Goal: Task Accomplishment & Management: Use online tool/utility

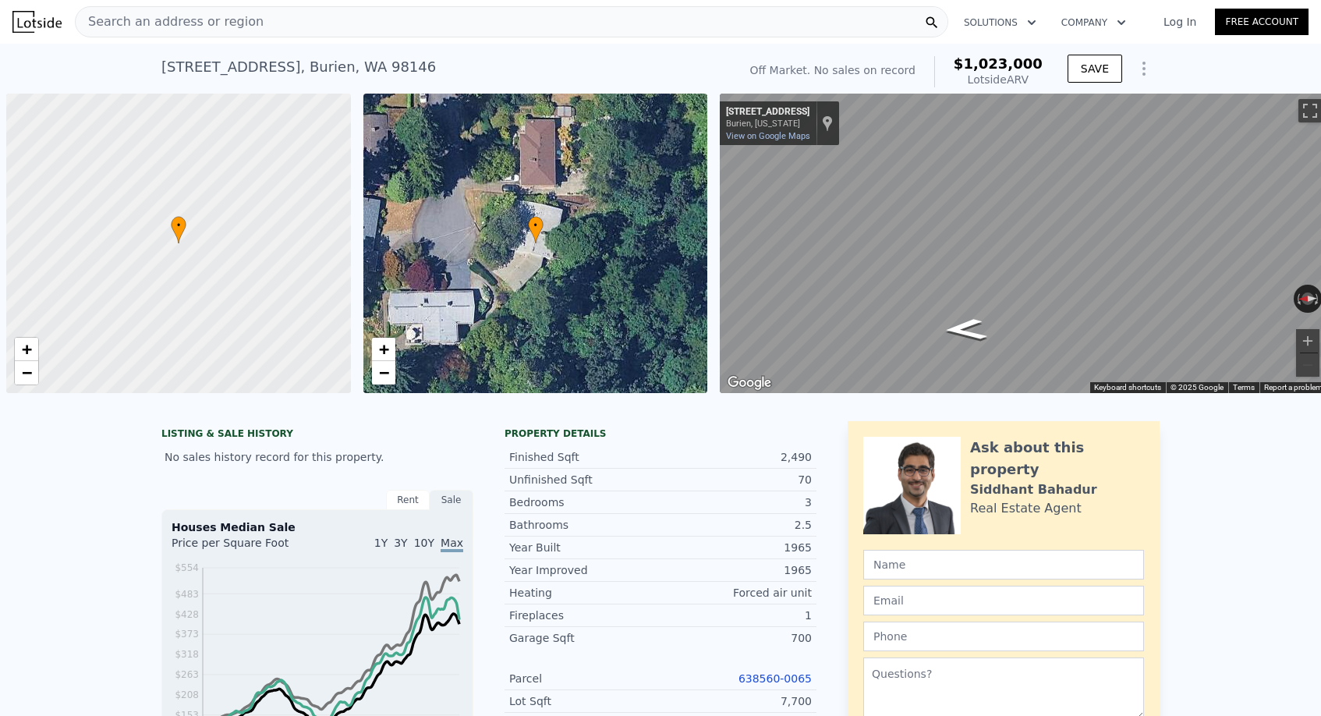
scroll to position [0, 973]
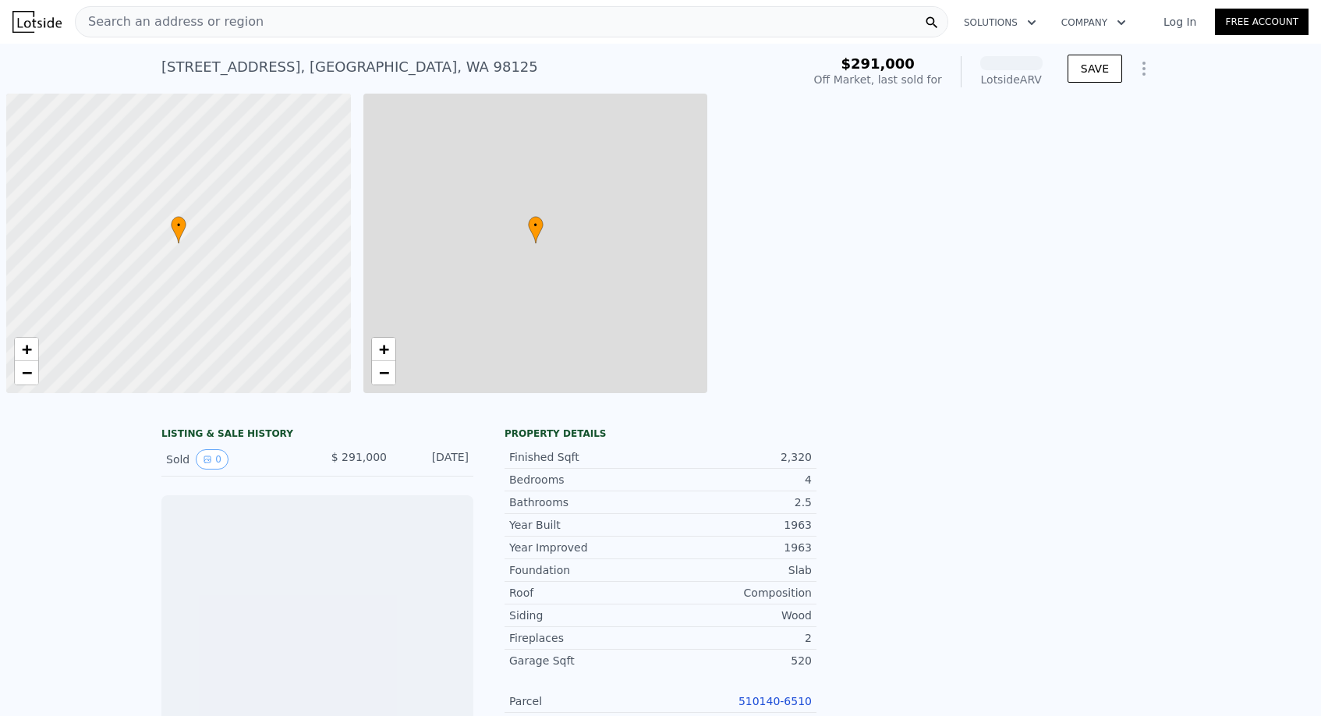
scroll to position [0, 6]
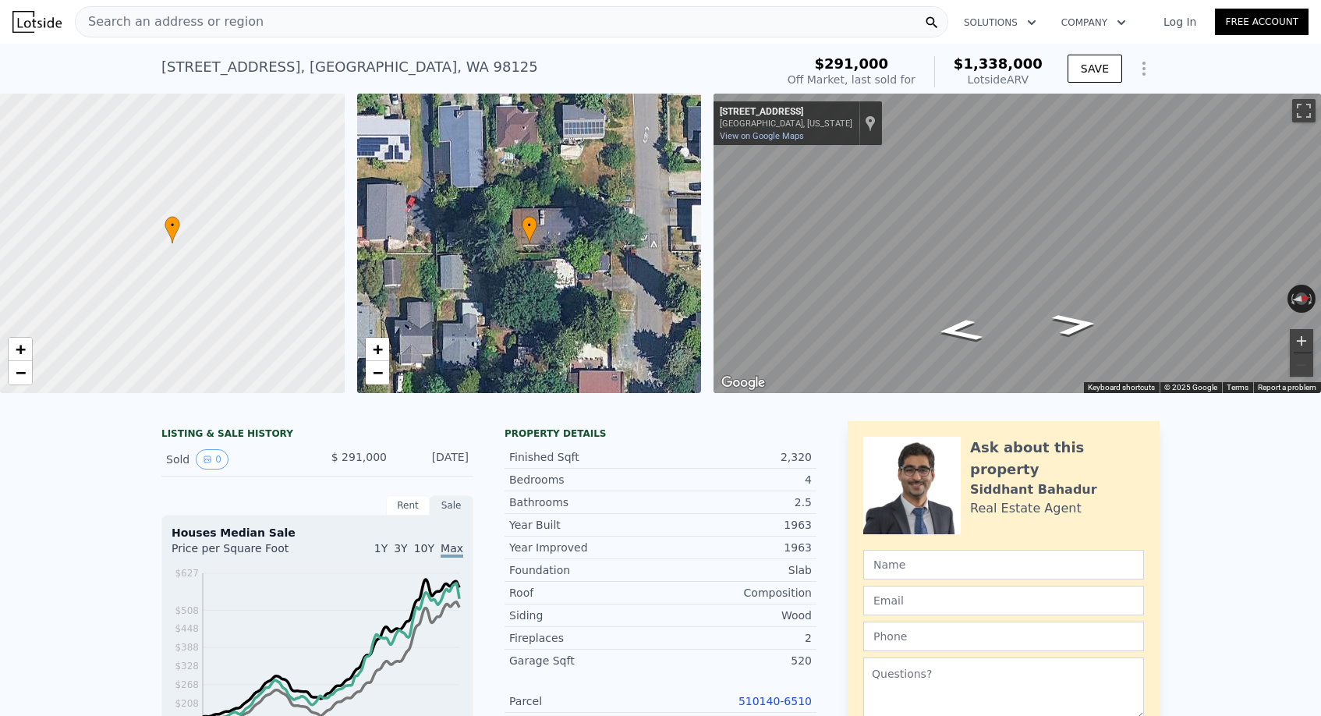
click at [1298, 337] on button "Zoom in" at bounding box center [1301, 340] width 23 height 23
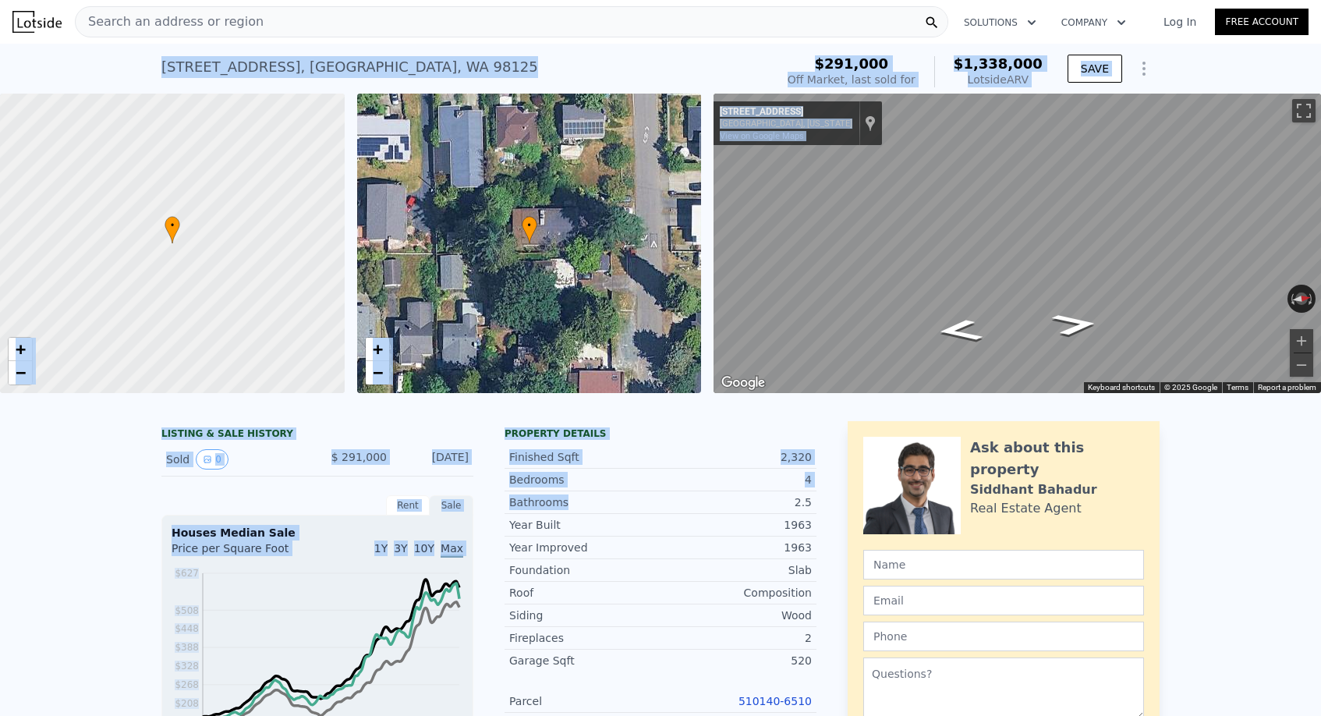
drag, startPoint x: 153, startPoint y: 52, endPoint x: 587, endPoint y: 498, distance: 622.8
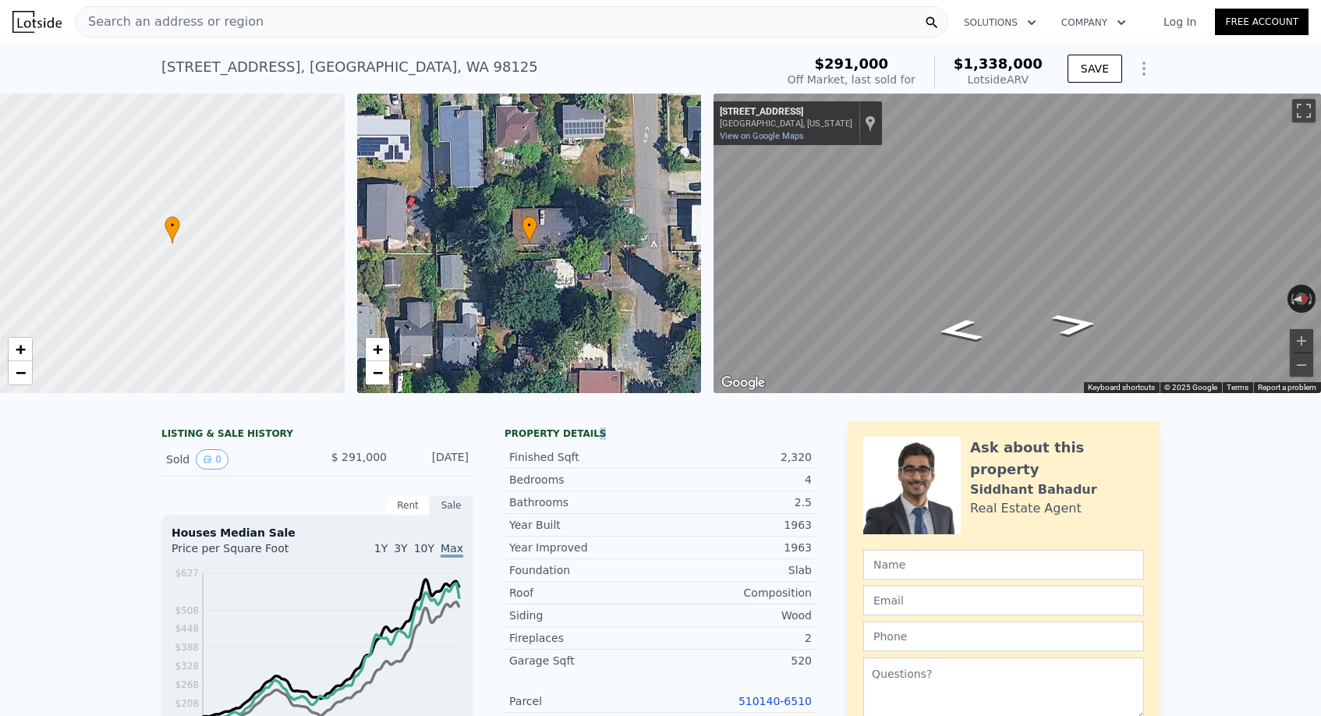
click at [595, 430] on div "Property details" at bounding box center [661, 433] width 312 height 12
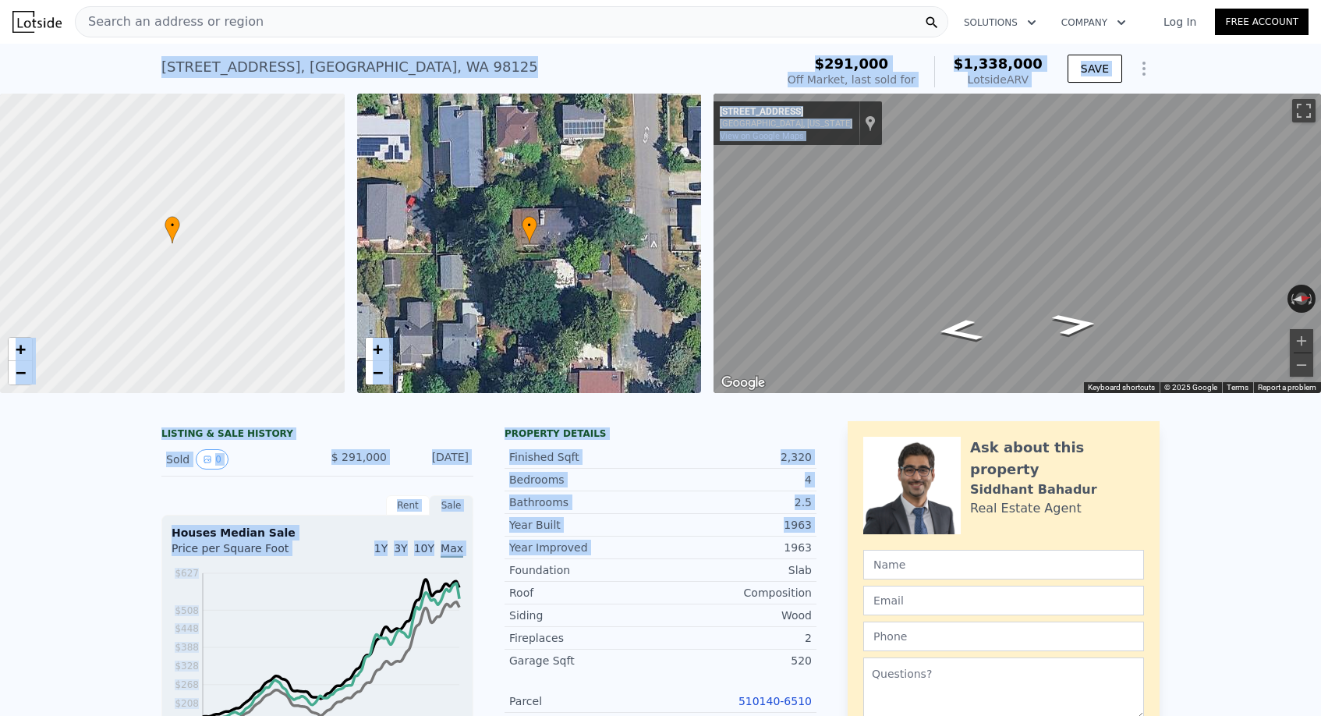
drag, startPoint x: 158, startPoint y: 55, endPoint x: 789, endPoint y: 539, distance: 795.7
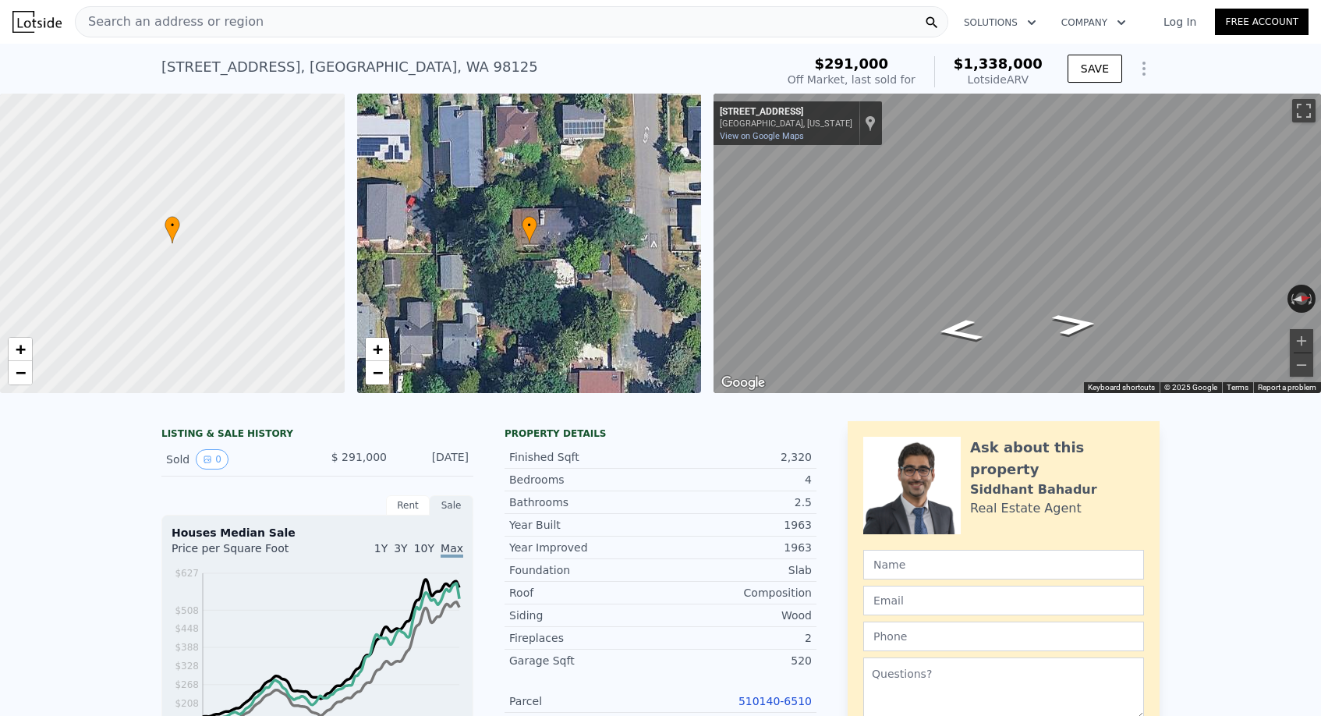
click at [130, 38] on div "Search an address or region Solutions Company Open main menu Log In Free Account" at bounding box center [660, 21] width 1296 height 37
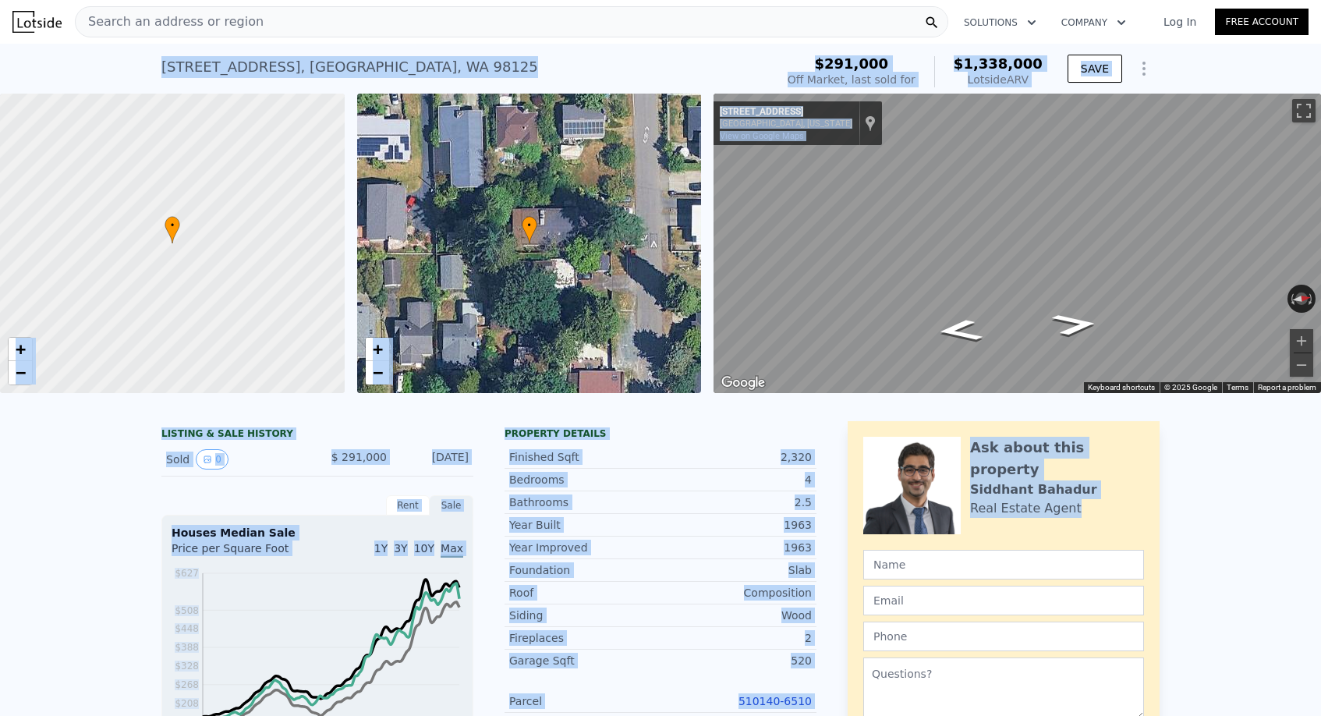
drag, startPoint x: 136, startPoint y: 61, endPoint x: 807, endPoint y: 497, distance: 800.7
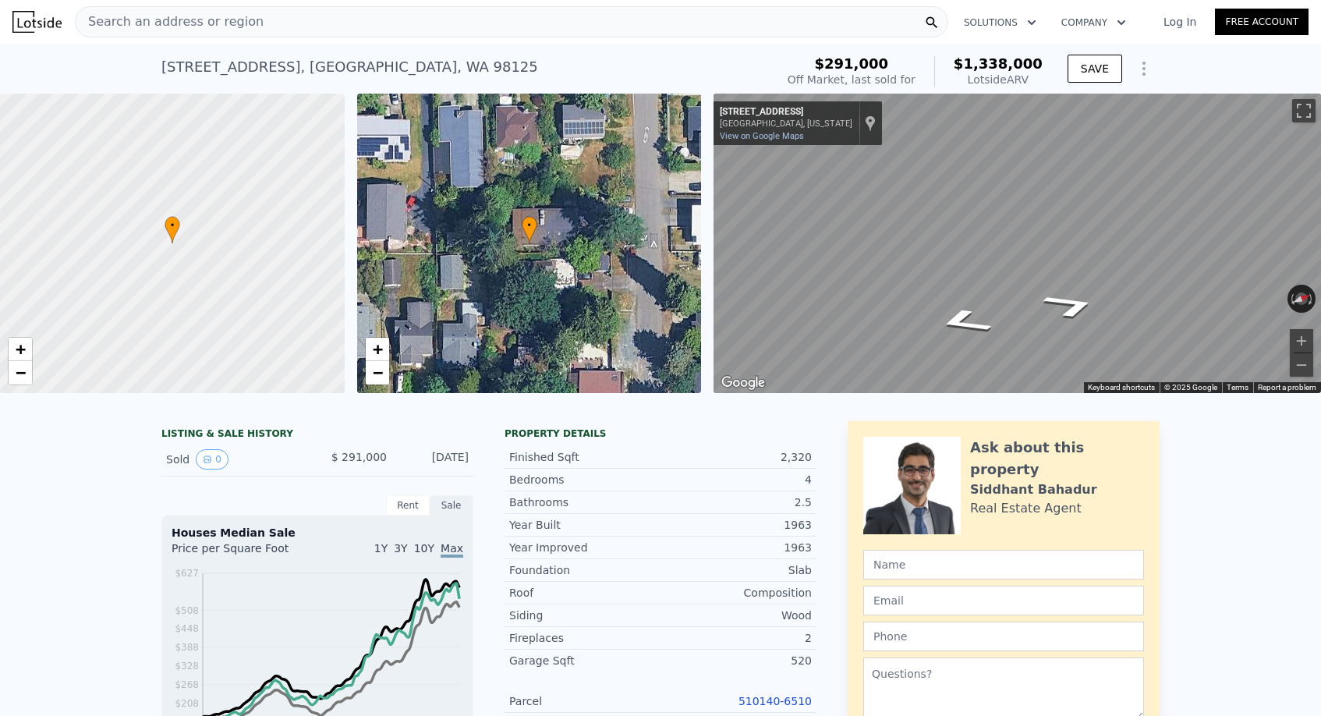
click at [1321, 214] on html "Search an address or region Solutions Company Open main menu Log In Free Accoun…" at bounding box center [660, 358] width 1321 height 716
click at [367, 350] on link "+" at bounding box center [377, 349] width 23 height 23
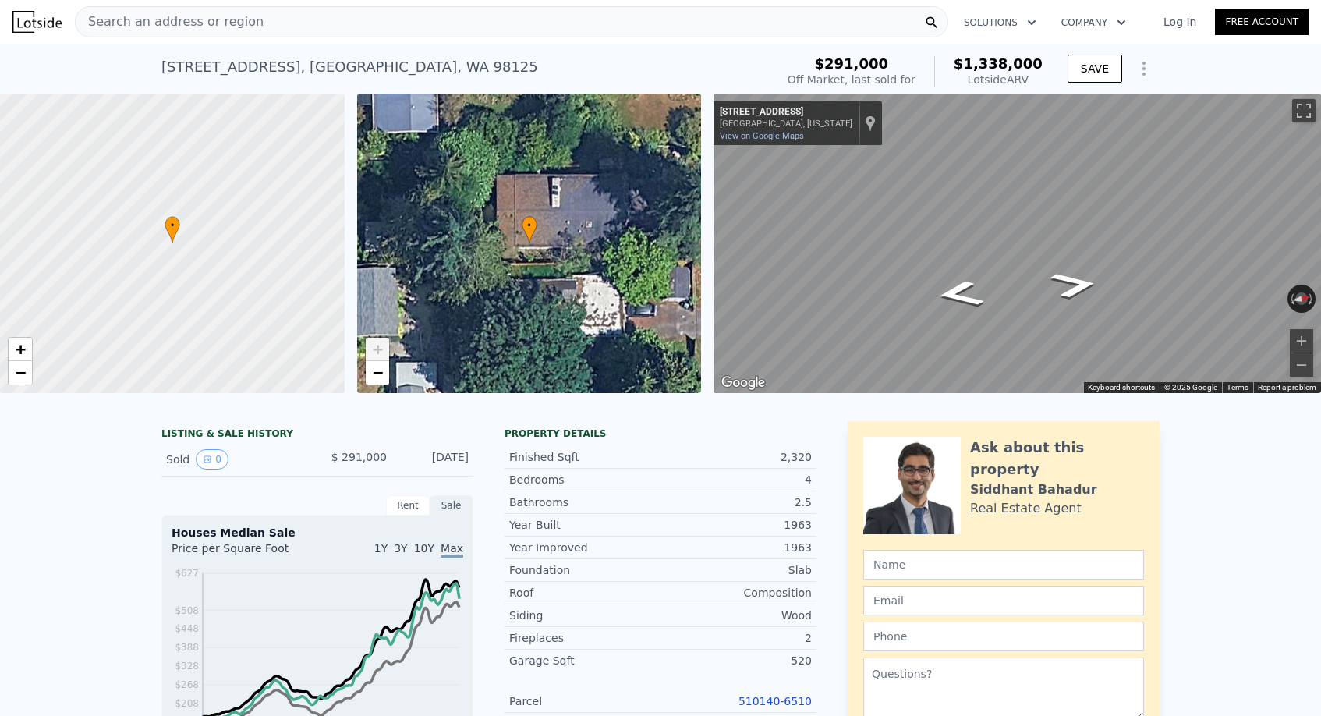
click at [367, 350] on link "+" at bounding box center [377, 349] width 23 height 23
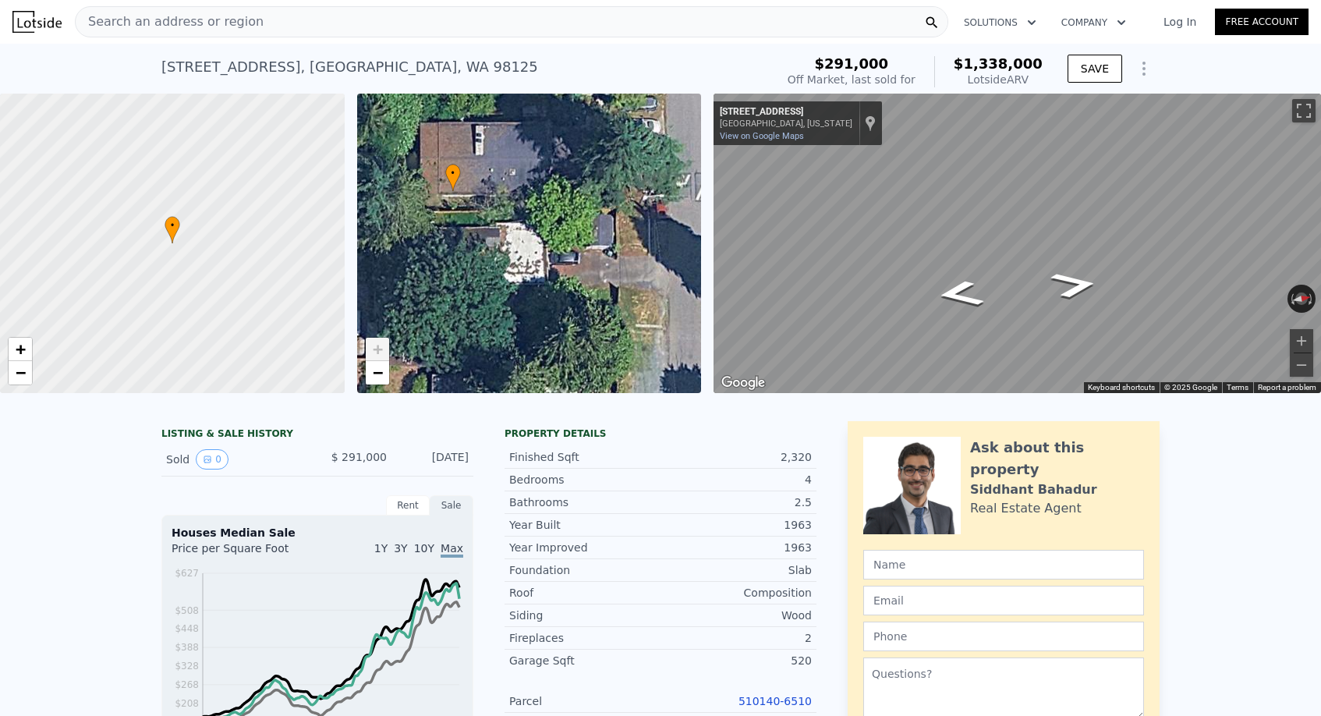
drag, startPoint x: 569, startPoint y: 263, endPoint x: 474, endPoint y: 181, distance: 125.0
click at [474, 181] on div "• + −" at bounding box center [529, 244] width 345 height 300
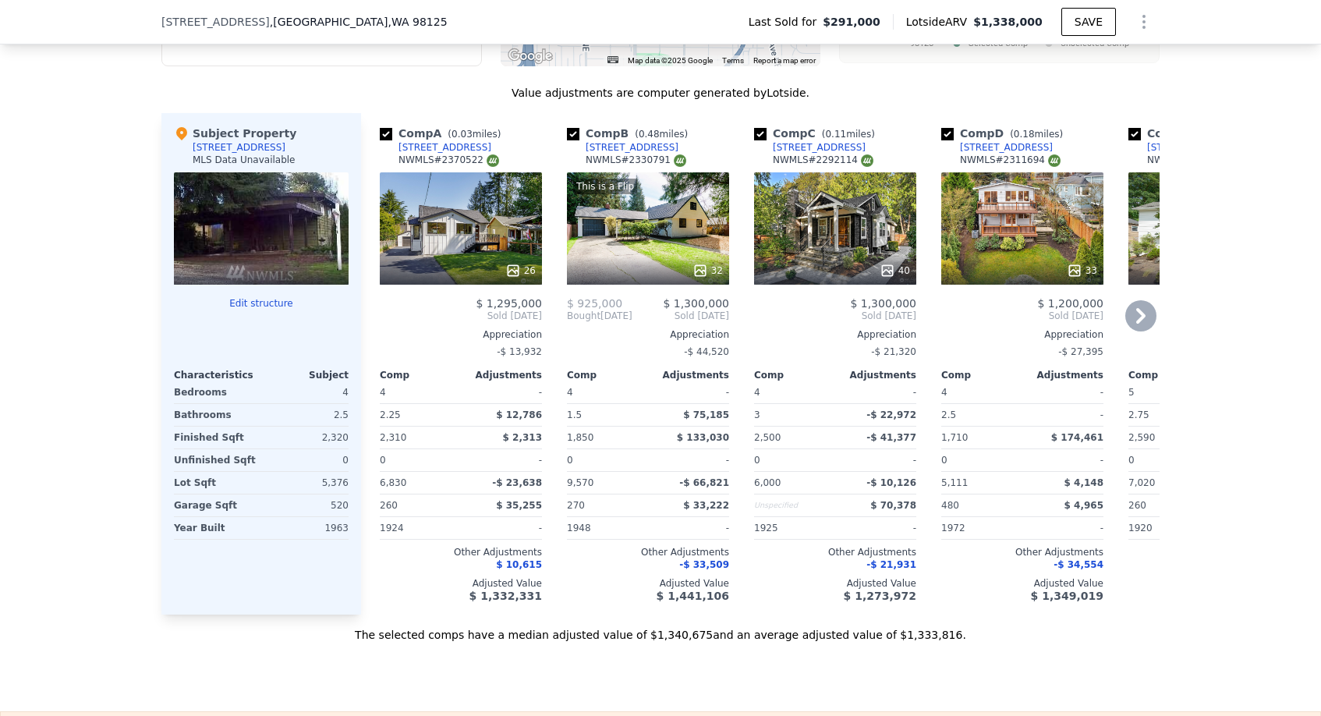
scroll to position [1600, 0]
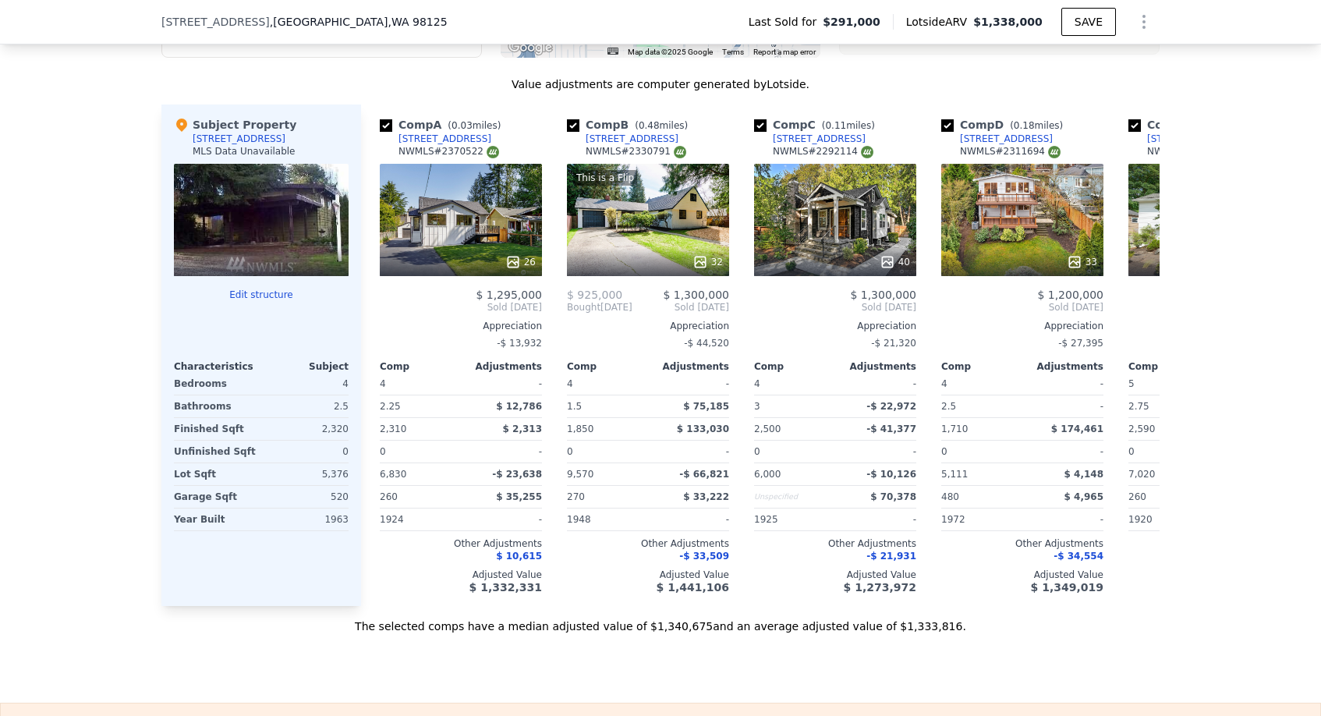
click at [265, 209] on div at bounding box center [261, 220] width 175 height 112
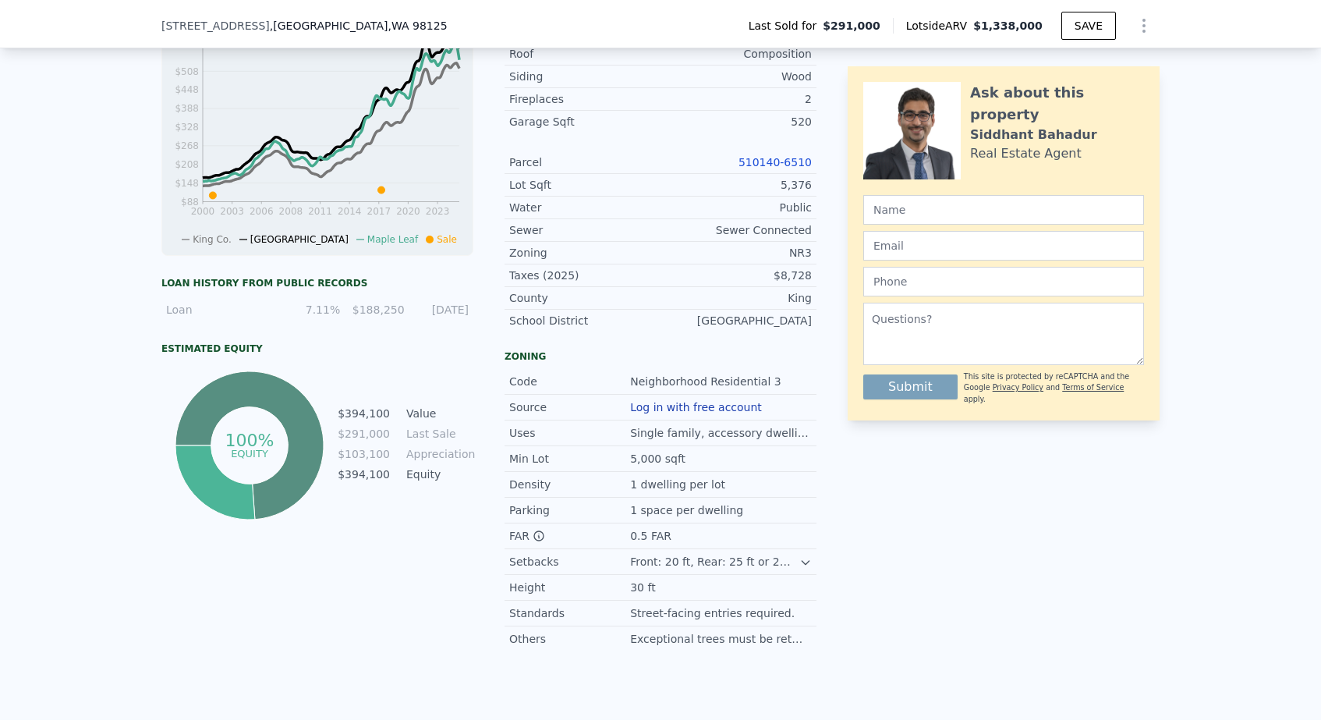
scroll to position [154, 0]
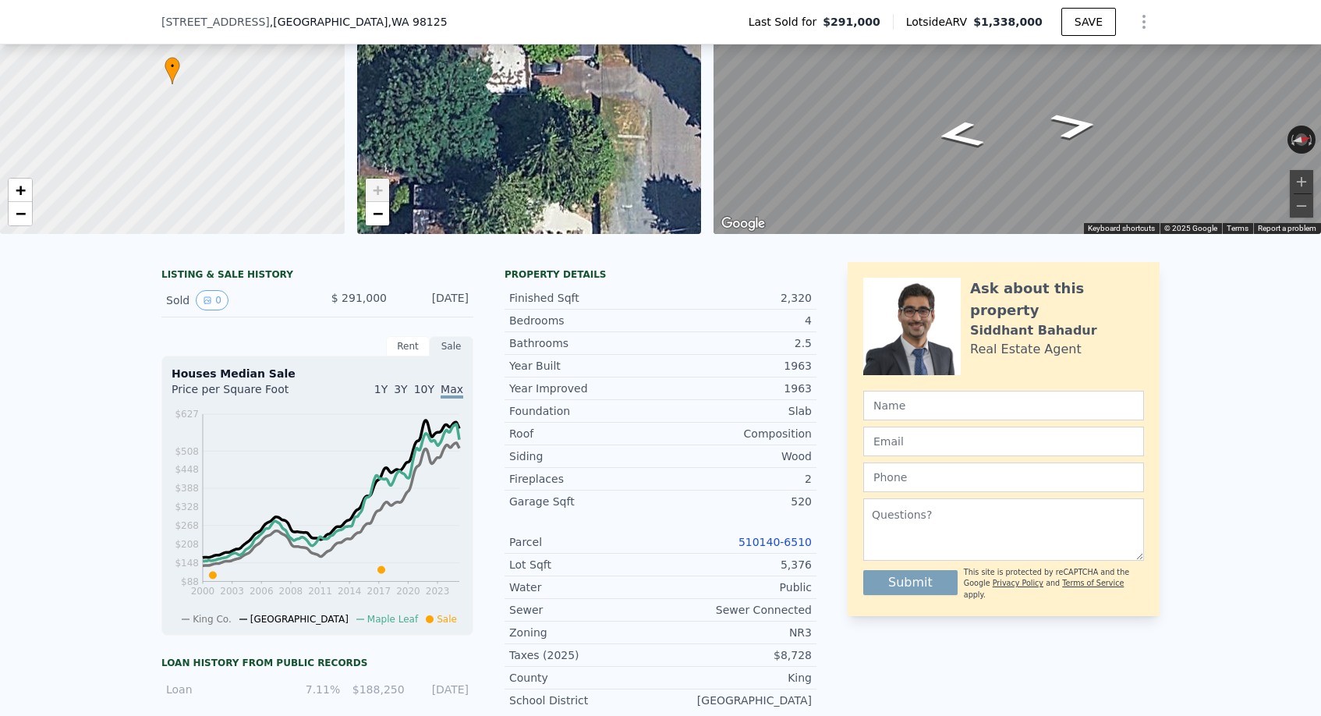
click at [778, 533] on div "Parcel 510140-6510" at bounding box center [661, 542] width 312 height 23
click at [775, 537] on link "510140-6510" at bounding box center [775, 542] width 73 height 12
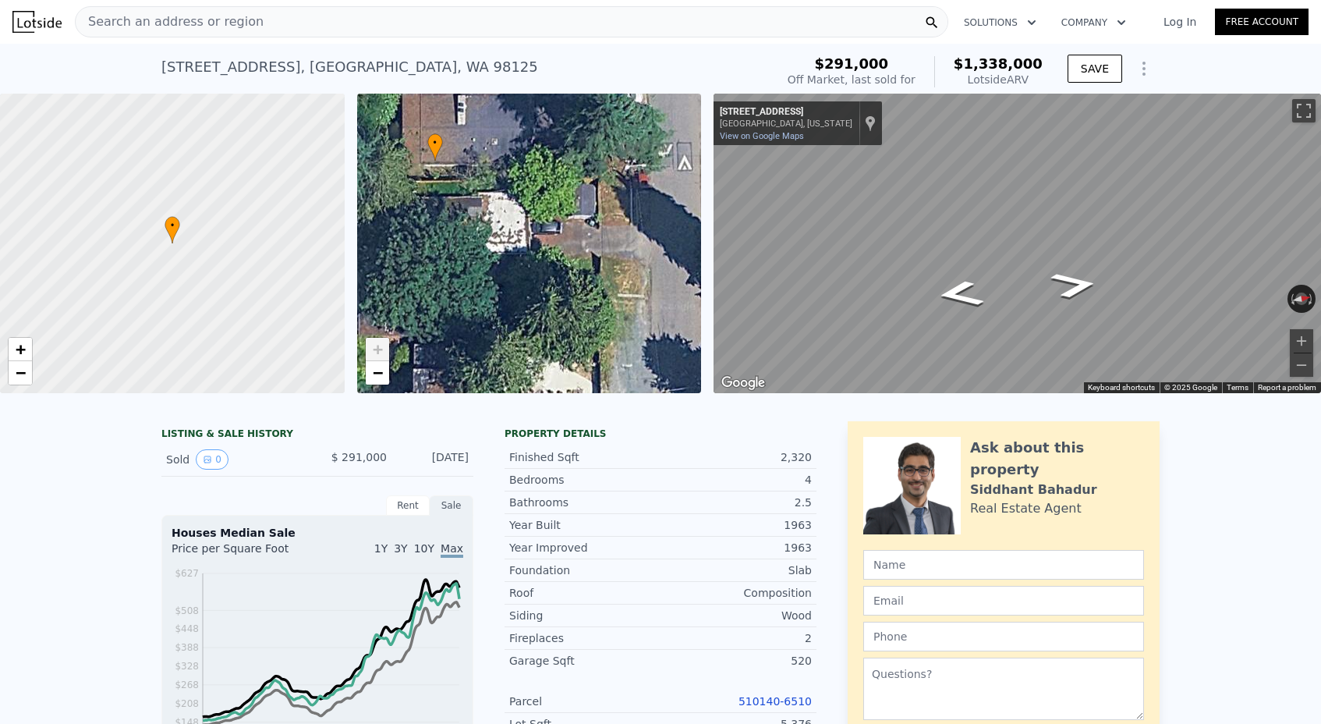
scroll to position [0, 0]
click at [221, 23] on span "Search an address or region" at bounding box center [170, 21] width 188 height 19
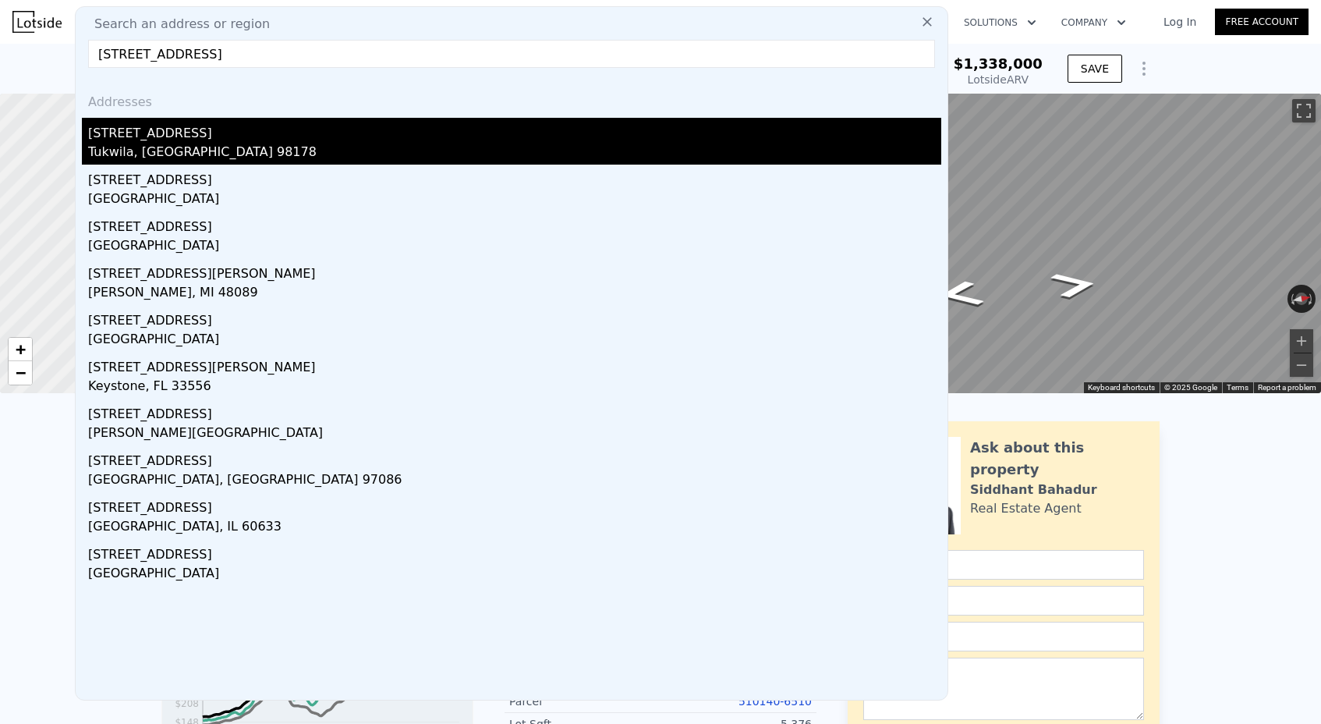
type input "13049 56th Ave S"
click at [227, 142] on div "13049 56th Ave S" at bounding box center [514, 130] width 853 height 25
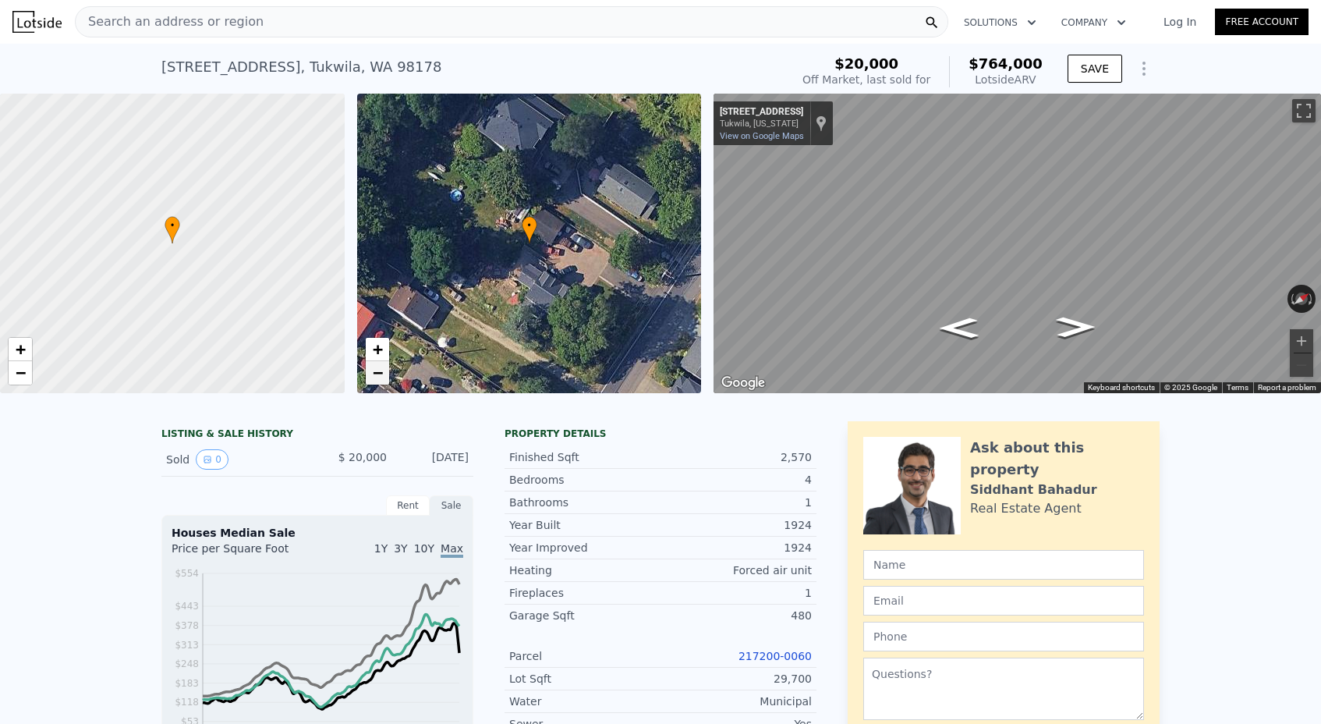
click at [382, 374] on span "−" at bounding box center [377, 373] width 10 height 20
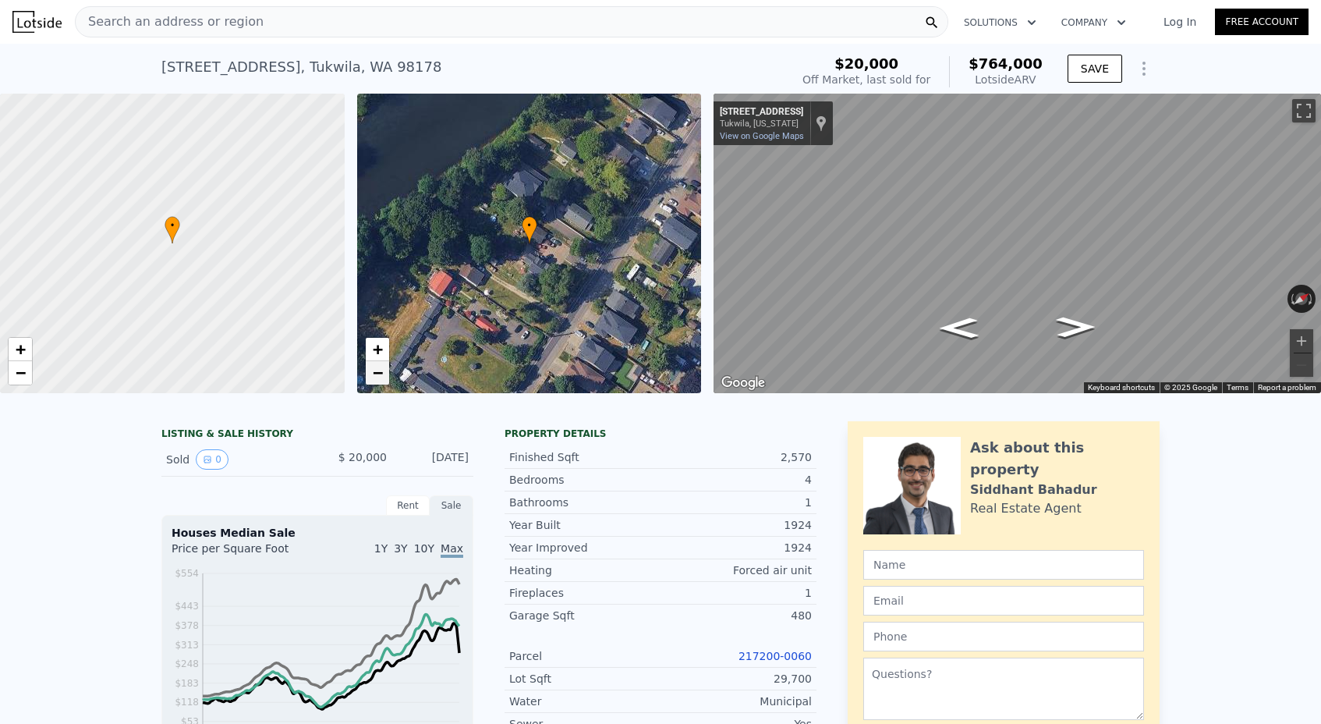
click at [382, 373] on span "−" at bounding box center [377, 373] width 10 height 20
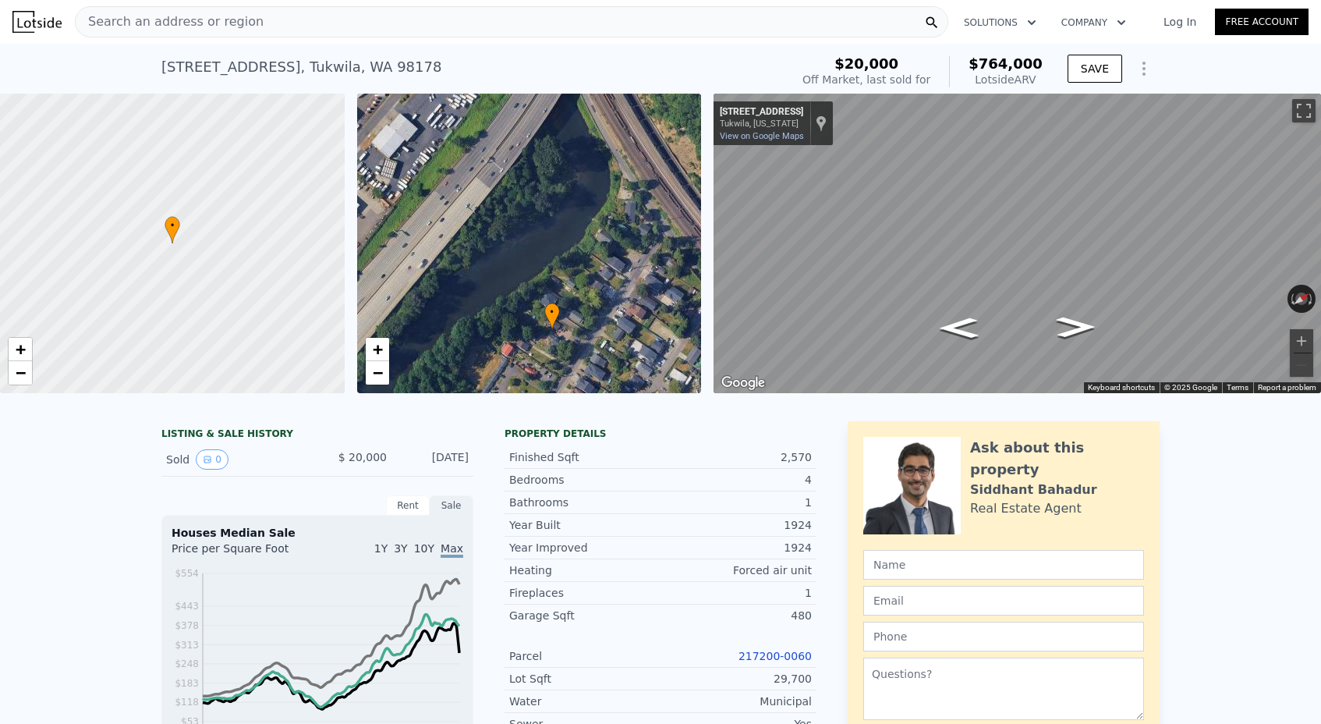
drag, startPoint x: 502, startPoint y: 165, endPoint x: 525, endPoint y: 251, distance: 88.7
click at [525, 251] on div "• + −" at bounding box center [529, 244] width 345 height 300
click at [381, 356] on span "+" at bounding box center [377, 349] width 10 height 20
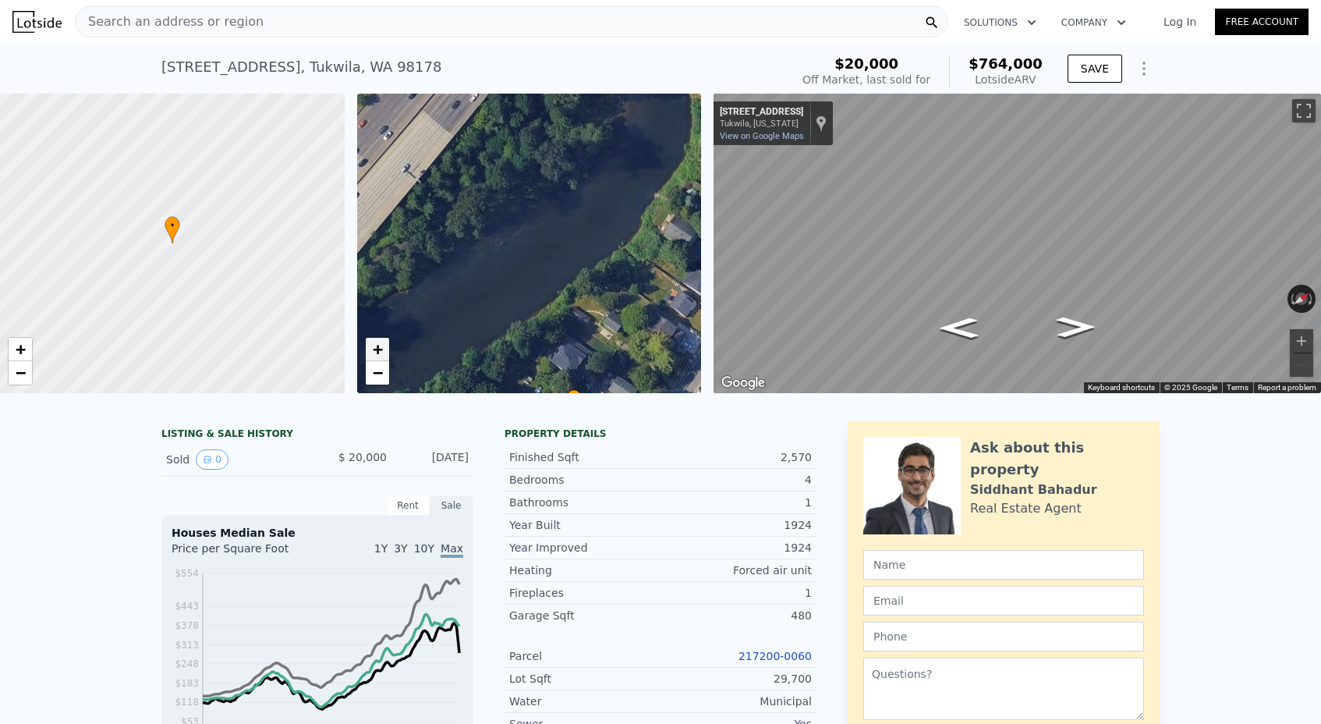
click at [381, 356] on span "+" at bounding box center [377, 349] width 10 height 20
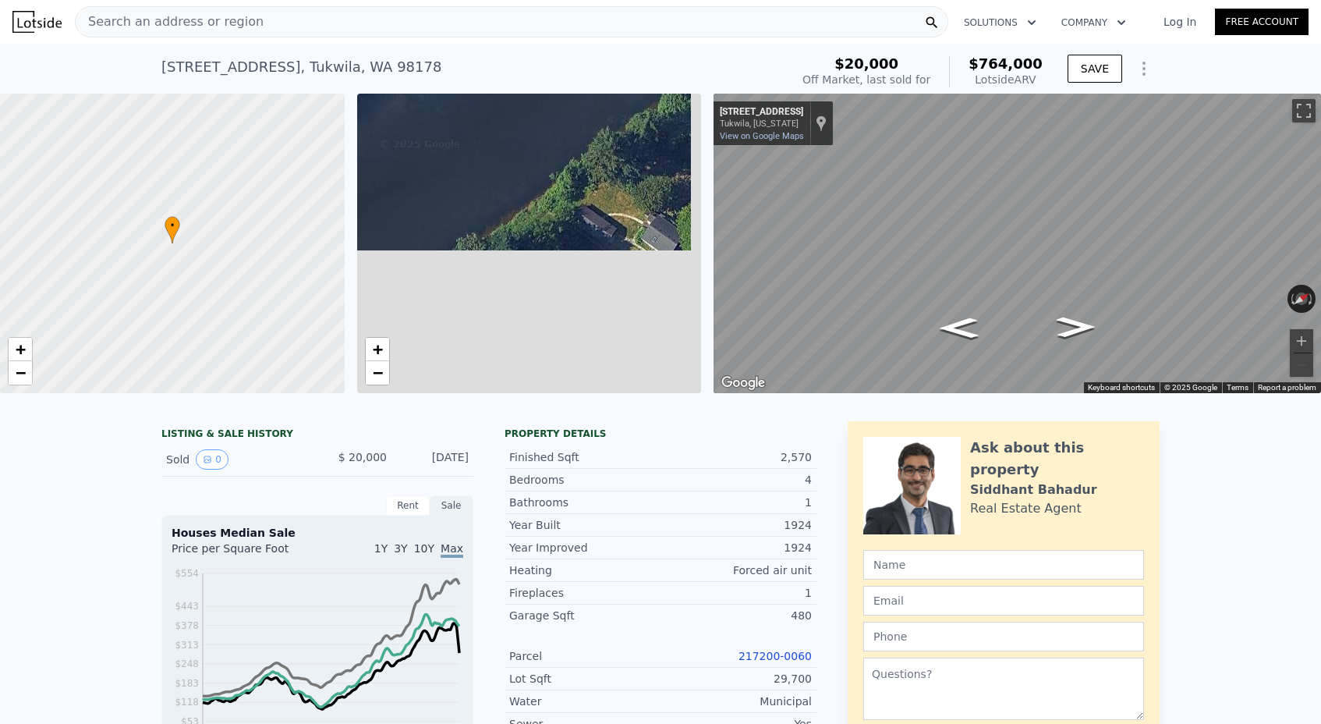
drag, startPoint x: 638, startPoint y: 231, endPoint x: 608, endPoint y: 122, distance: 112.6
click at [608, 122] on div "• + −" at bounding box center [529, 244] width 345 height 300
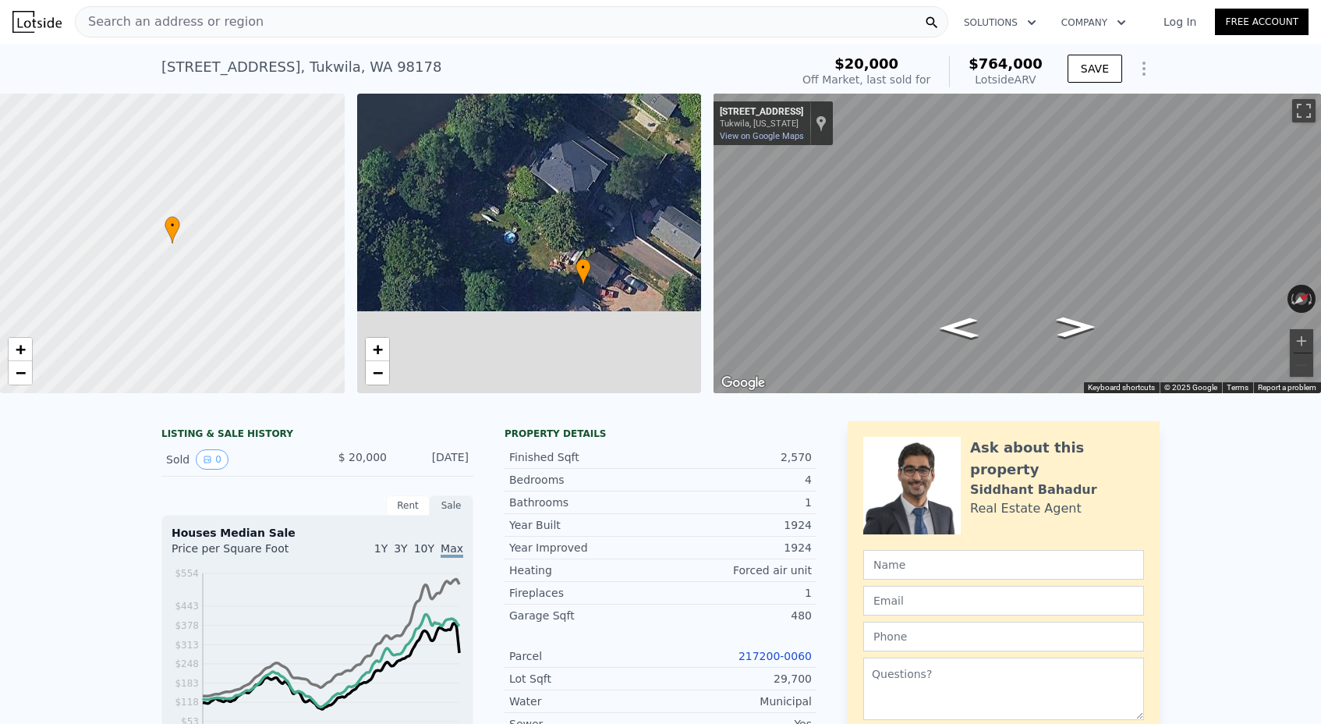
drag, startPoint x: 561, startPoint y: 254, endPoint x: 561, endPoint y: 118, distance: 135.7
click at [561, 118] on div "• + −" at bounding box center [529, 244] width 345 height 300
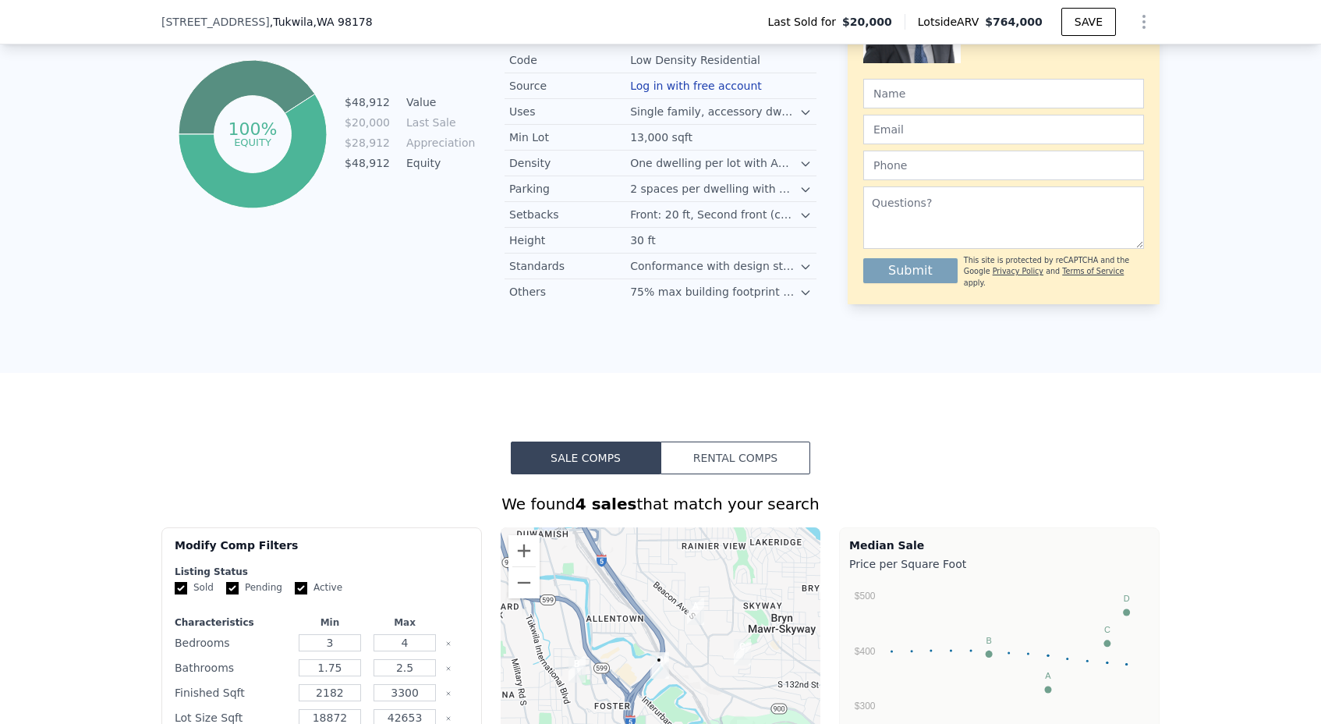
scroll to position [459, 0]
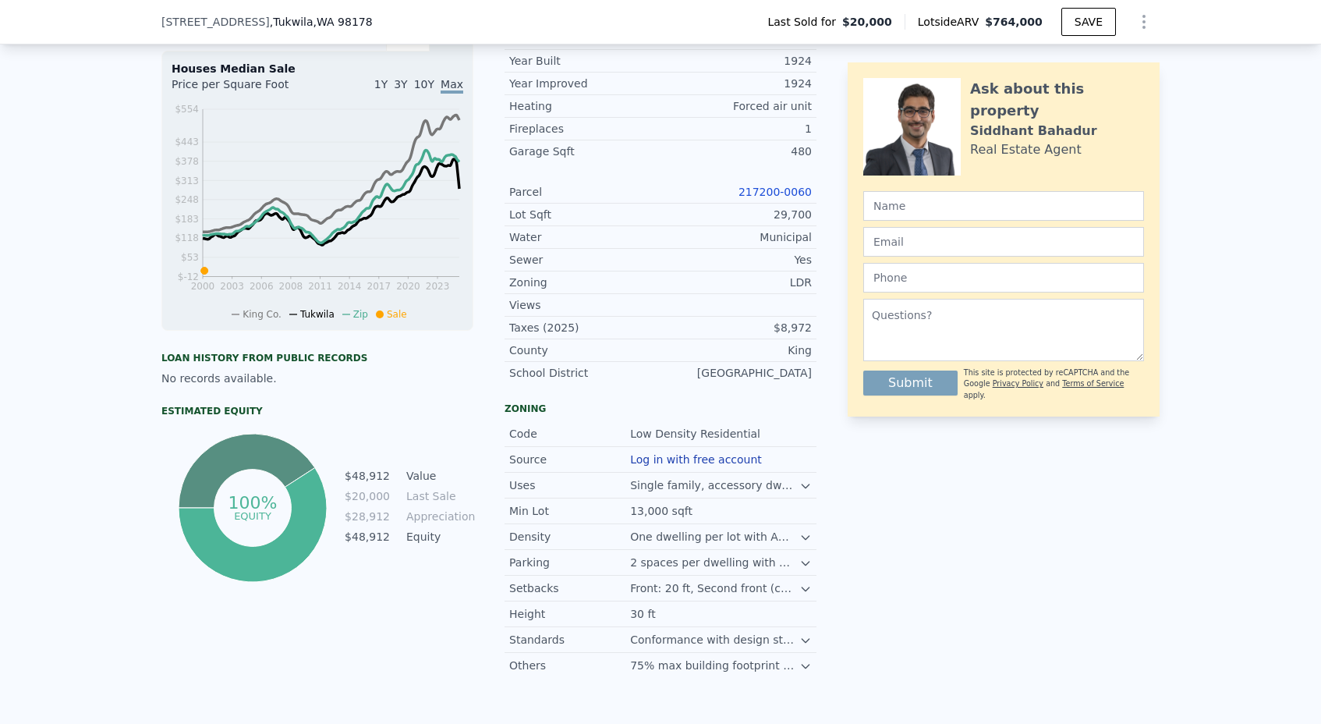
click at [770, 195] on link "217200-0060" at bounding box center [775, 192] width 73 height 12
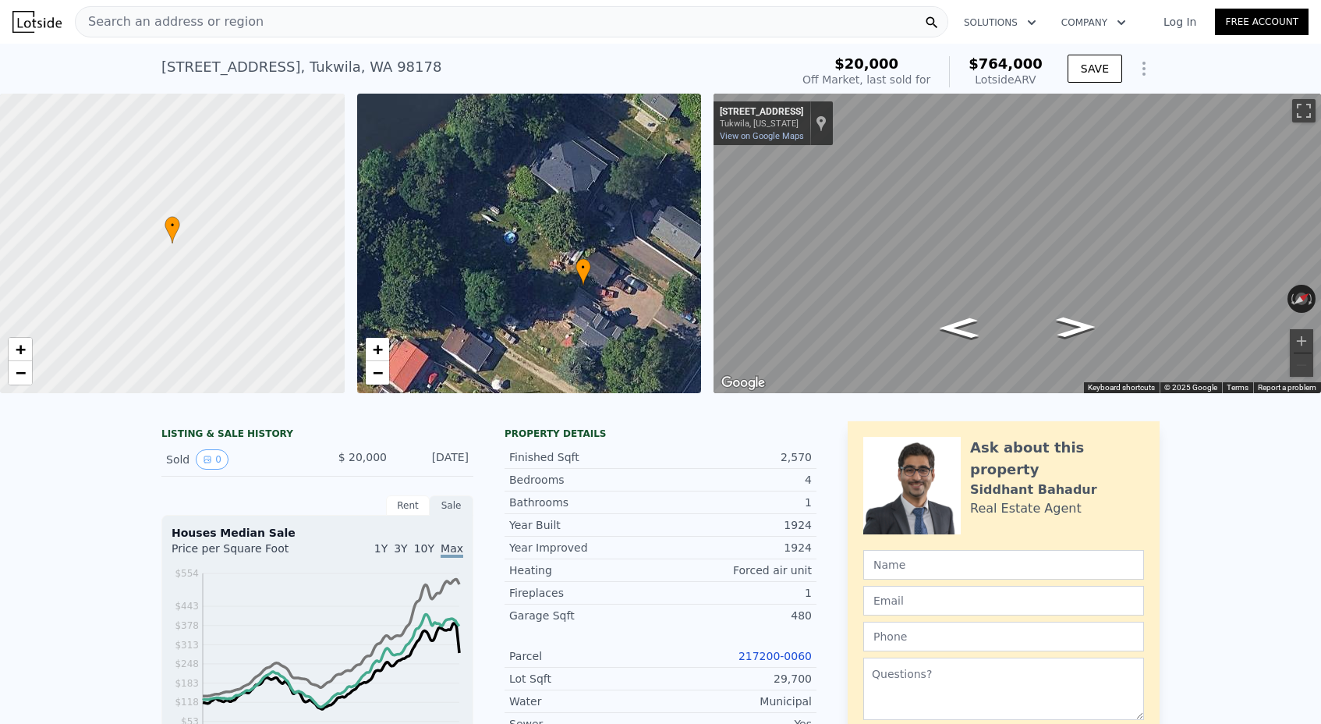
scroll to position [0, 0]
click at [242, 30] on span "Search an address or region" at bounding box center [170, 21] width 188 height 19
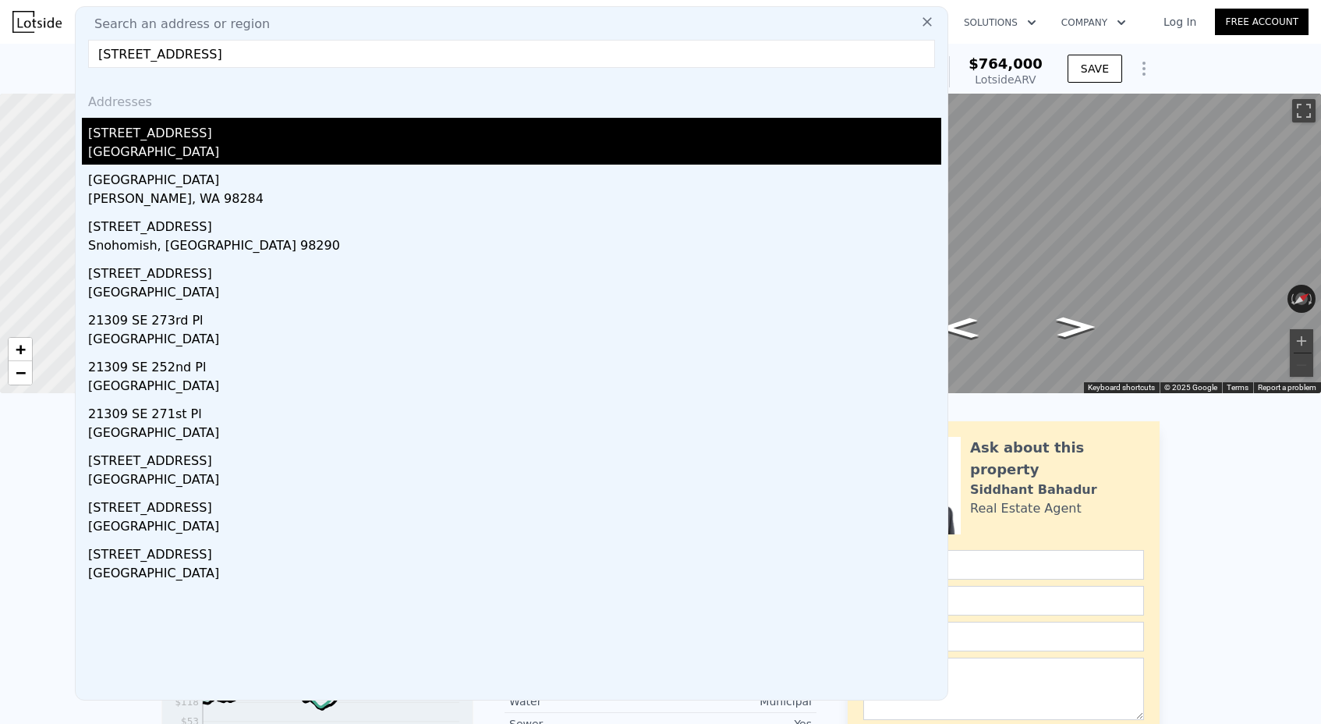
type input "21309 127th Pl SE"
click at [198, 145] on div "Kent, WA 98031" at bounding box center [514, 154] width 853 height 22
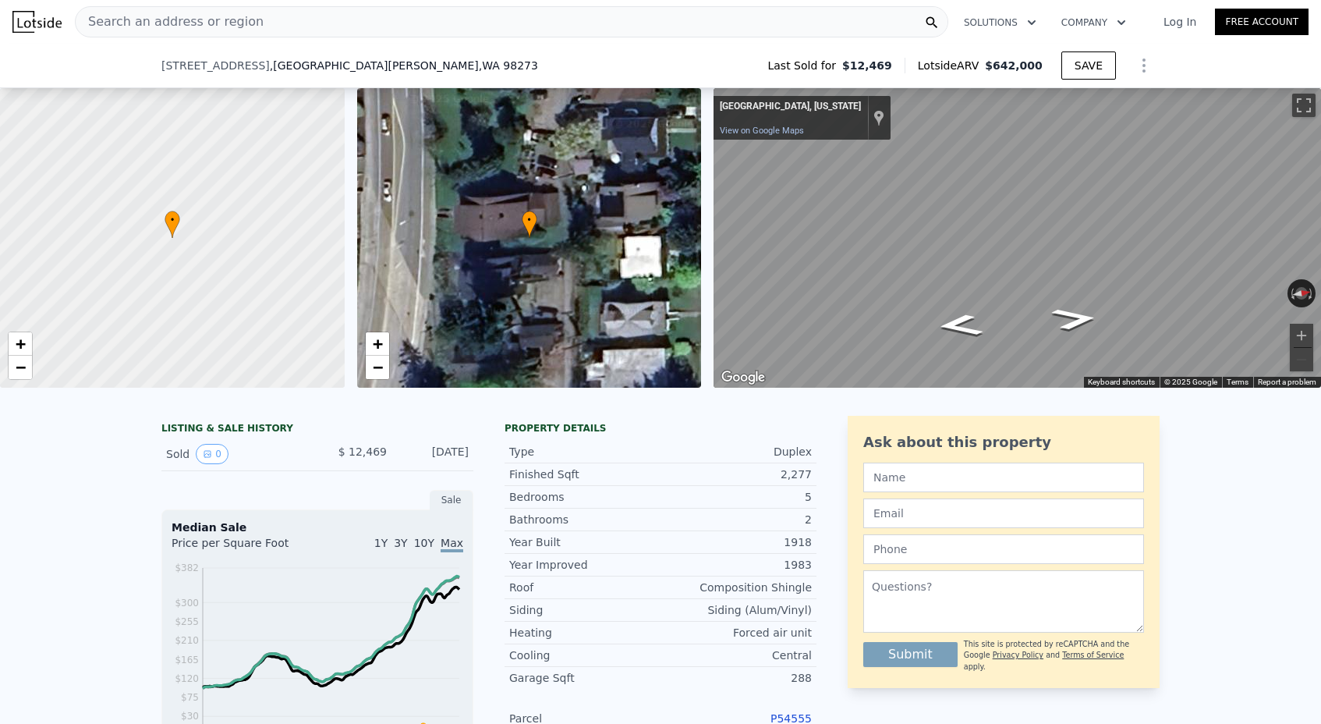
scroll to position [378, 0]
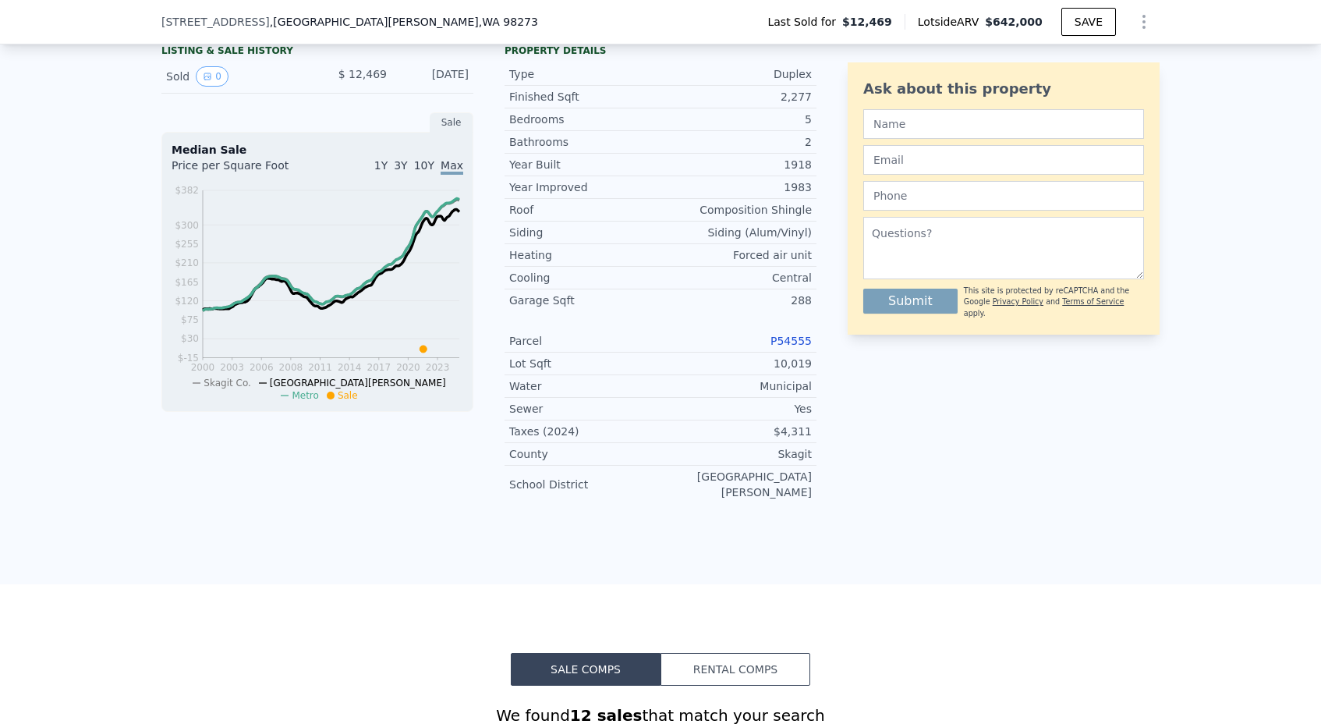
click at [786, 337] on link "P54555" at bounding box center [791, 341] width 41 height 12
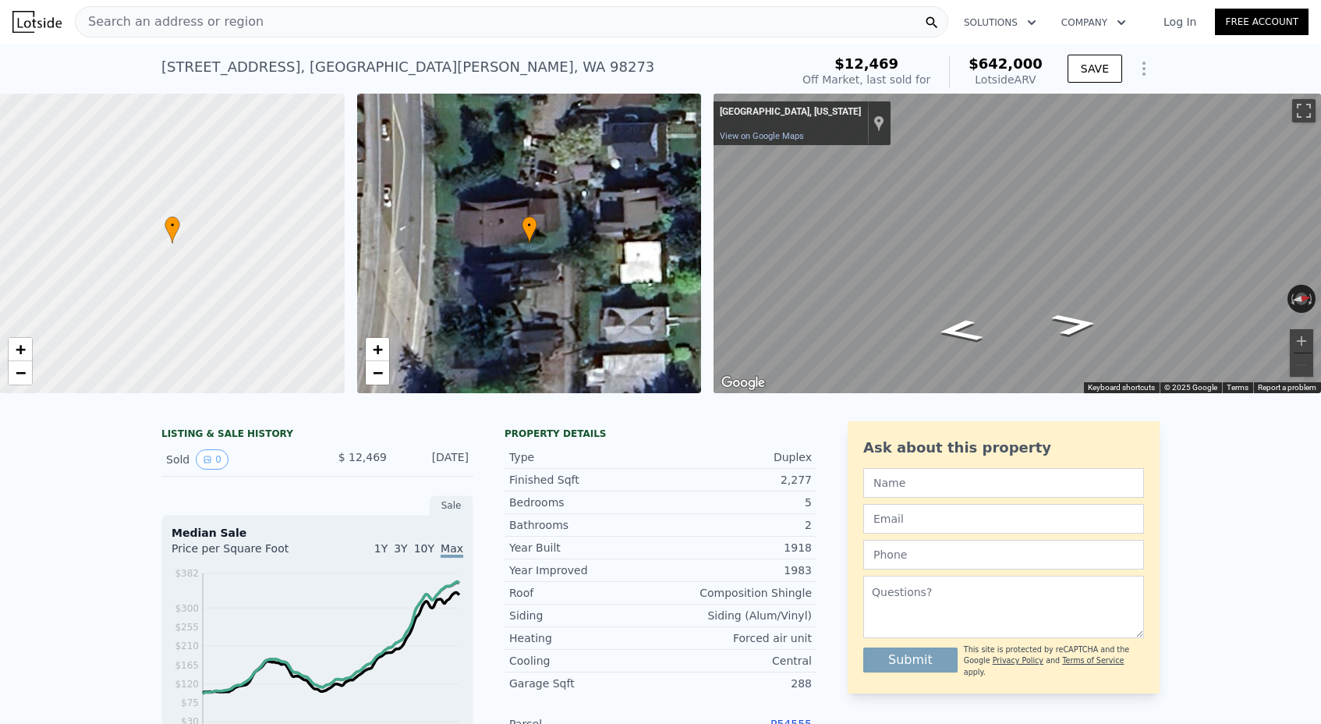
scroll to position [0, 0]
click at [319, 22] on div "Search an address or region" at bounding box center [512, 21] width 874 height 31
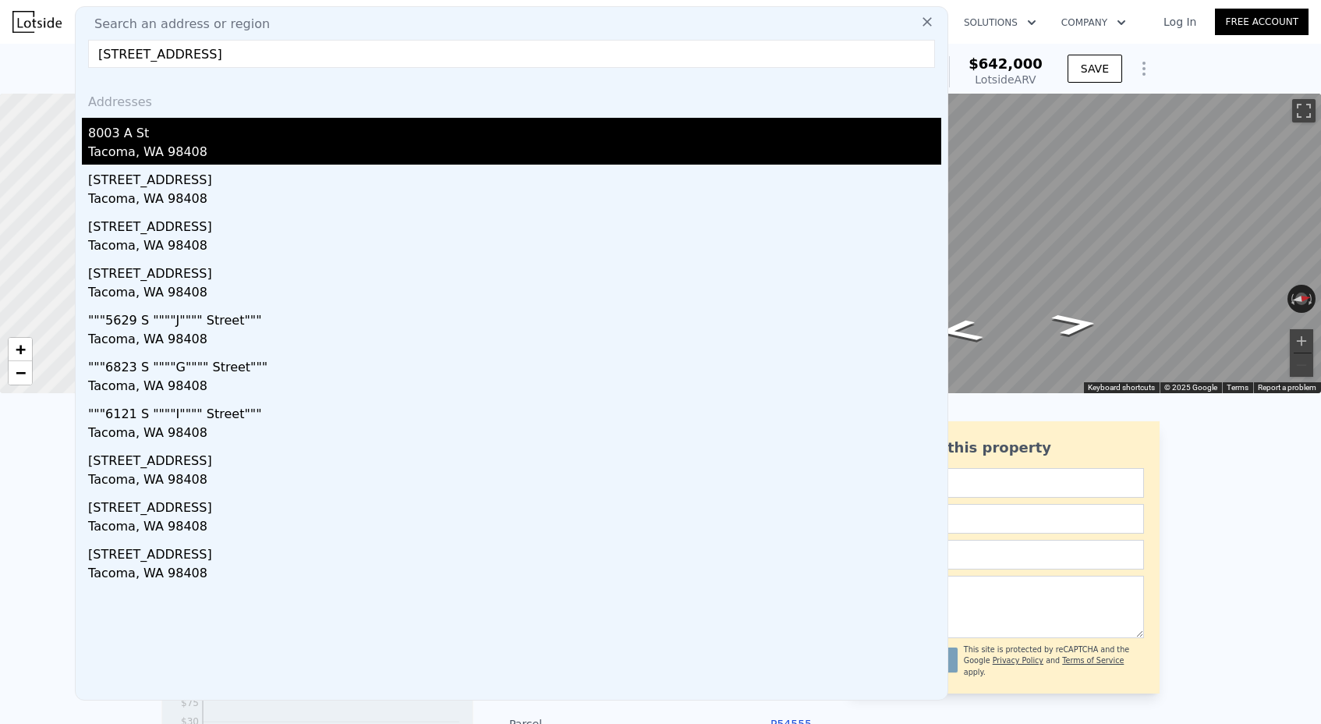
type input "8003 A St, Tacoma, WA 98408"
click at [175, 129] on div "8003 A St" at bounding box center [514, 130] width 853 height 25
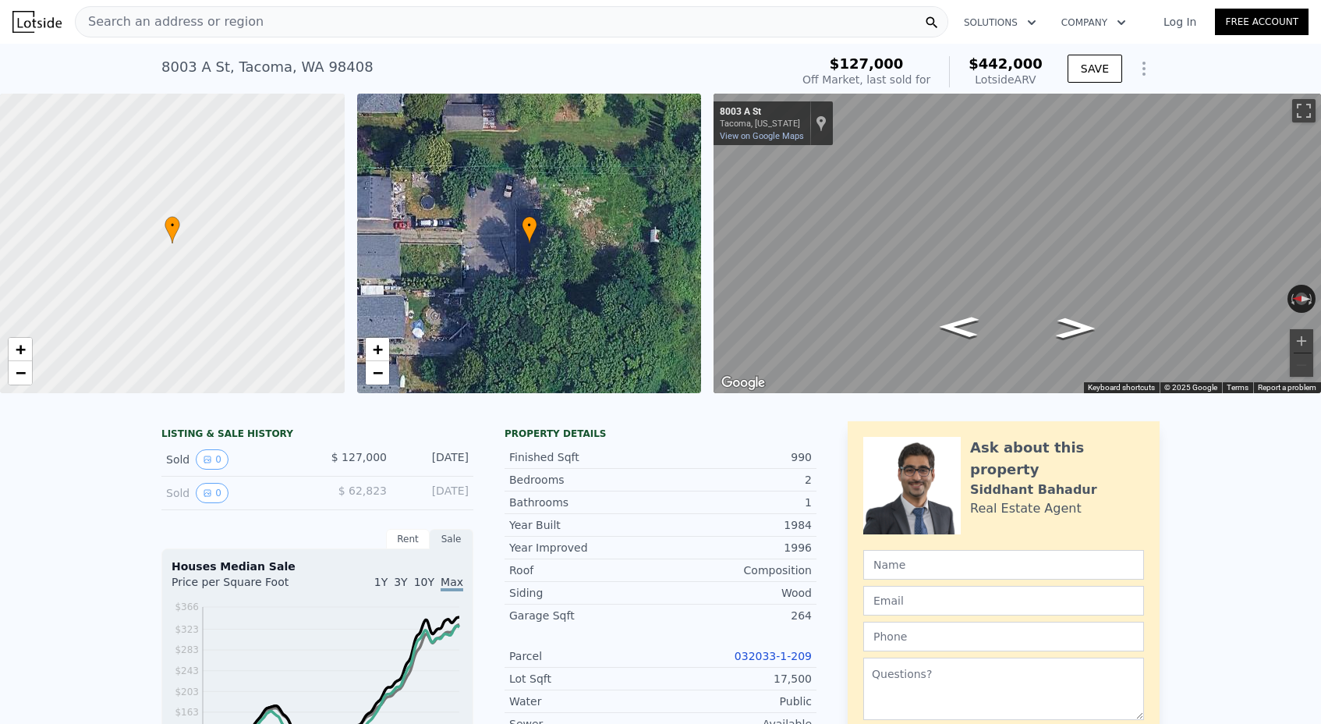
click at [775, 652] on link "032033-1-209" at bounding box center [773, 656] width 77 height 12
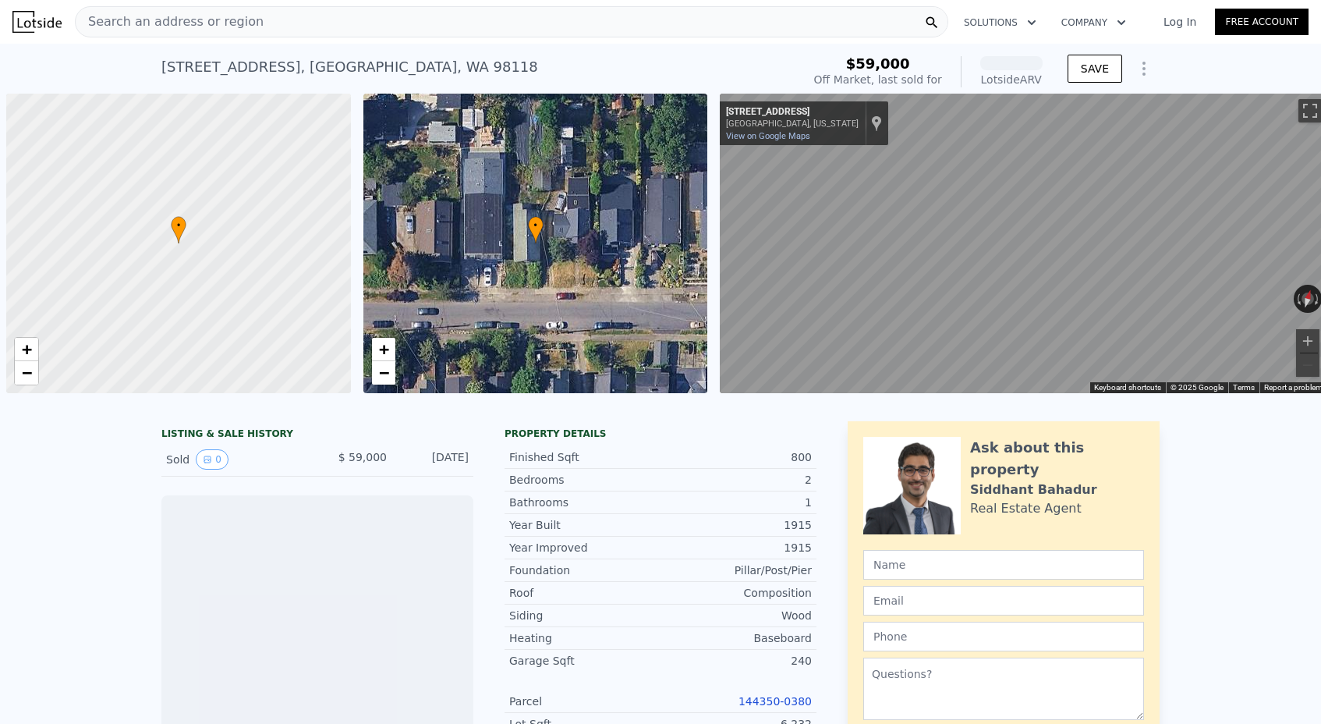
scroll to position [0, 6]
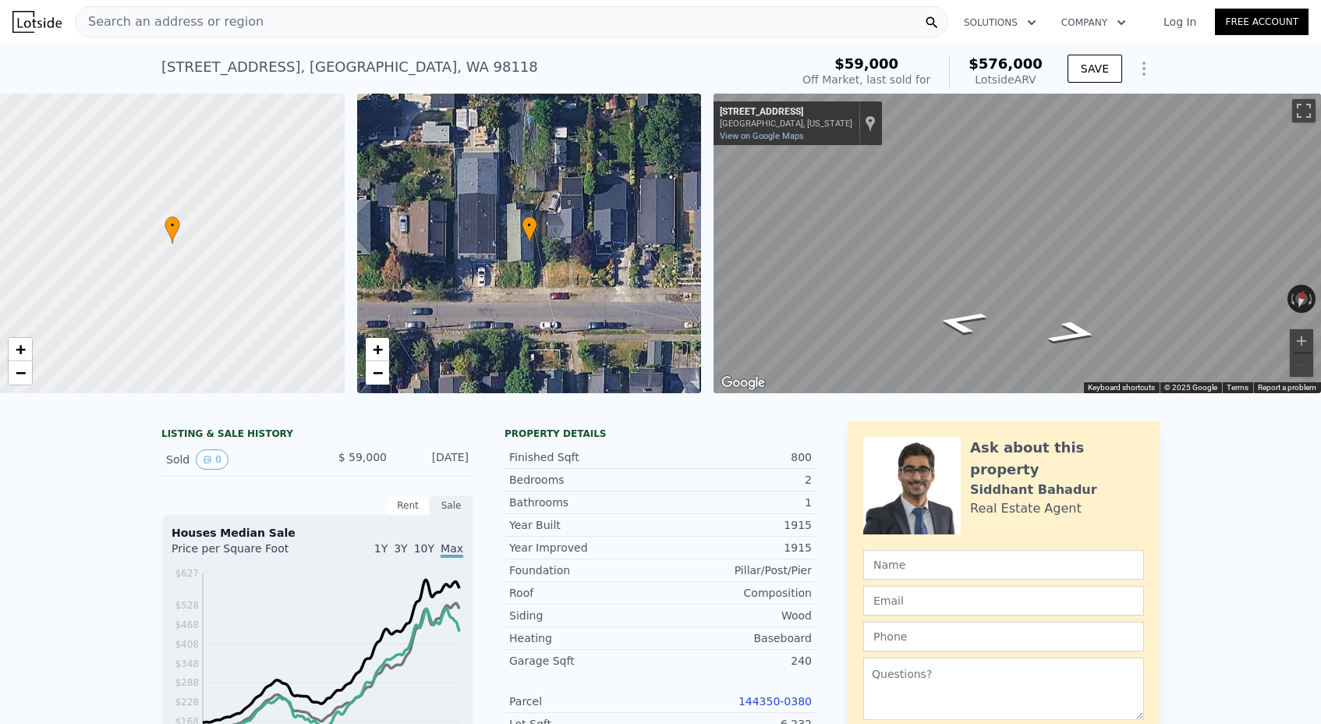
click at [766, 700] on link "144350-0380" at bounding box center [775, 701] width 73 height 12
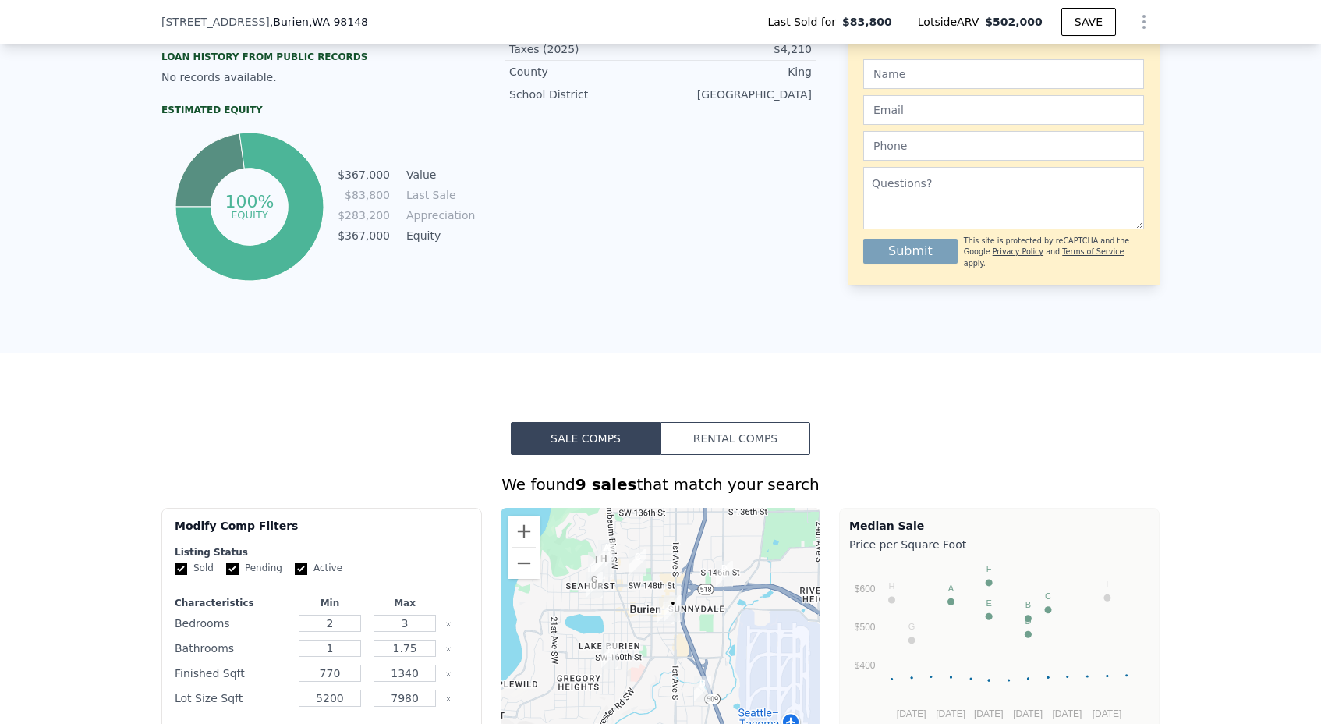
scroll to position [548, 0]
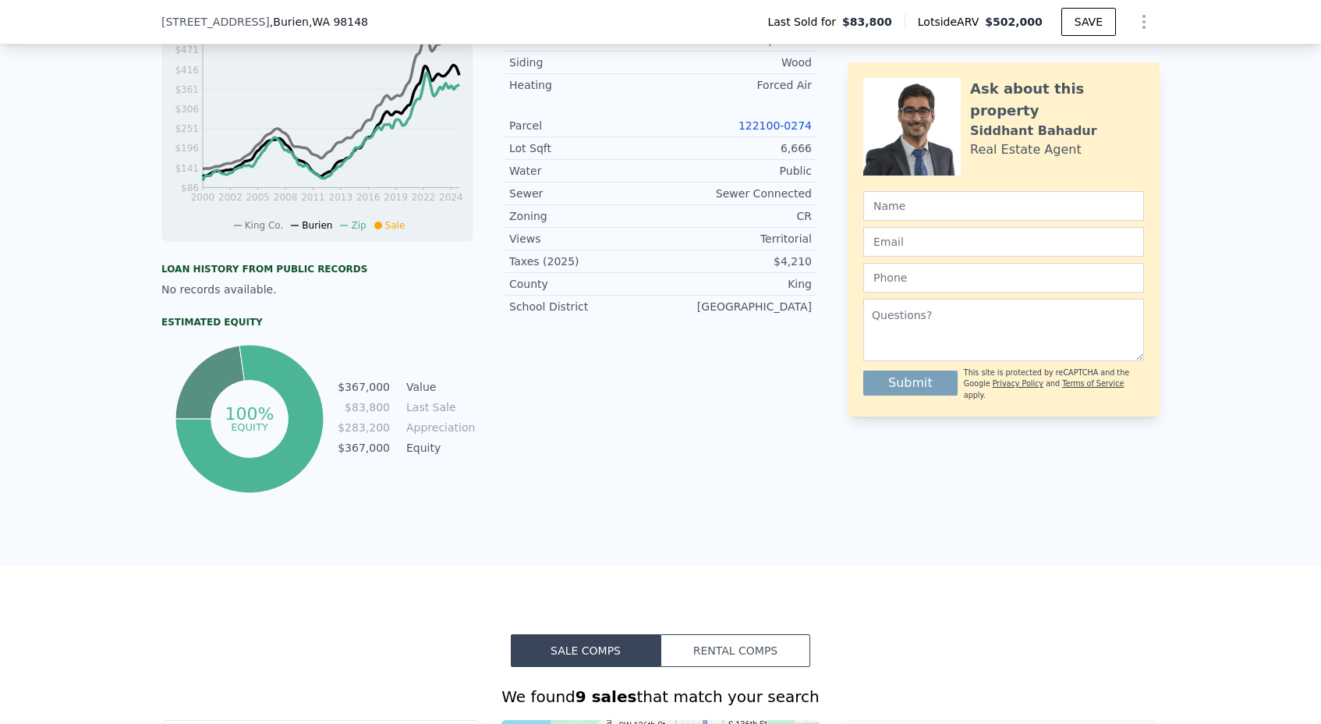
click at [773, 126] on link "122100-0274" at bounding box center [775, 125] width 73 height 12
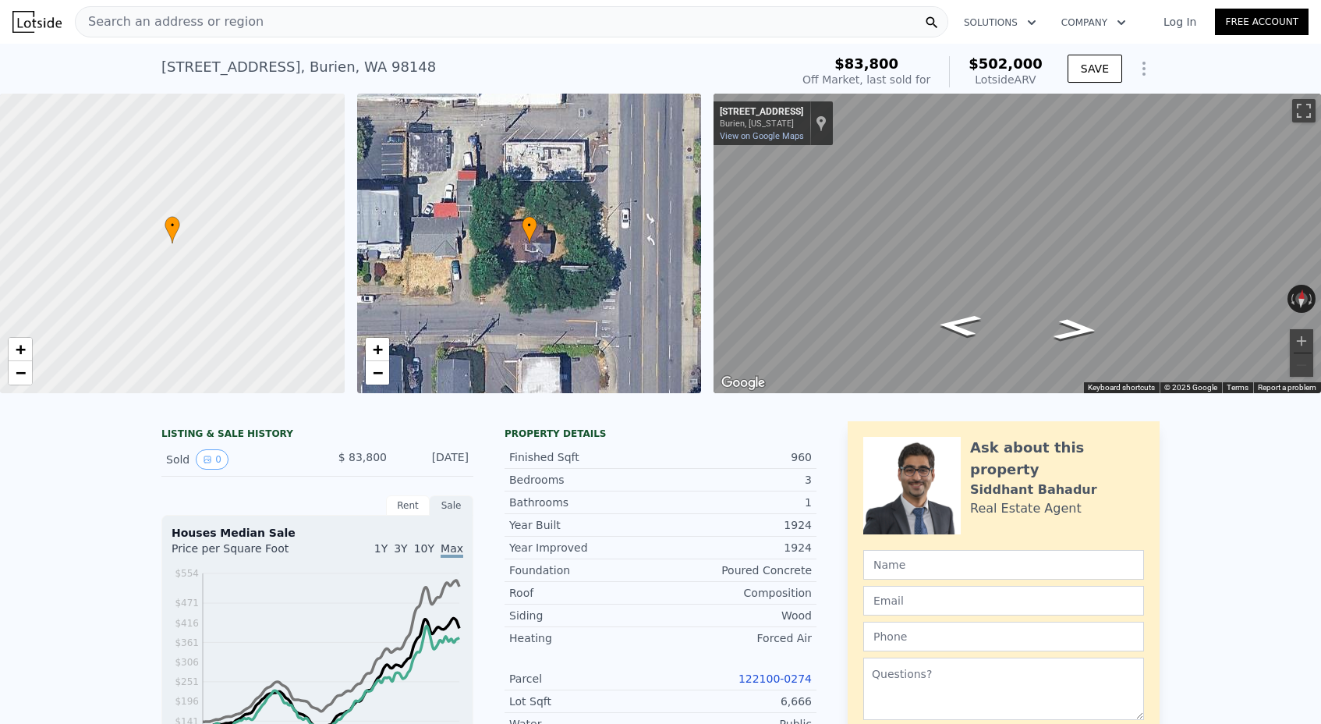
scroll to position [0, 0]
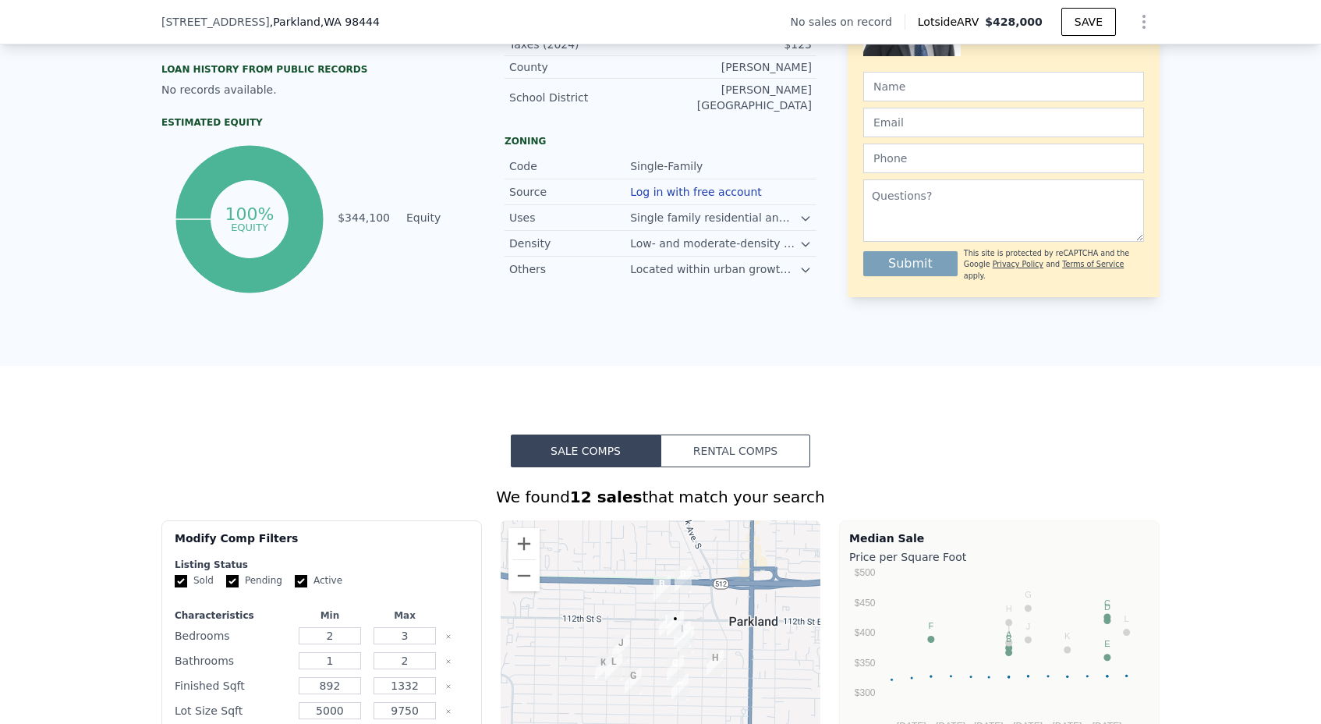
scroll to position [569, 0]
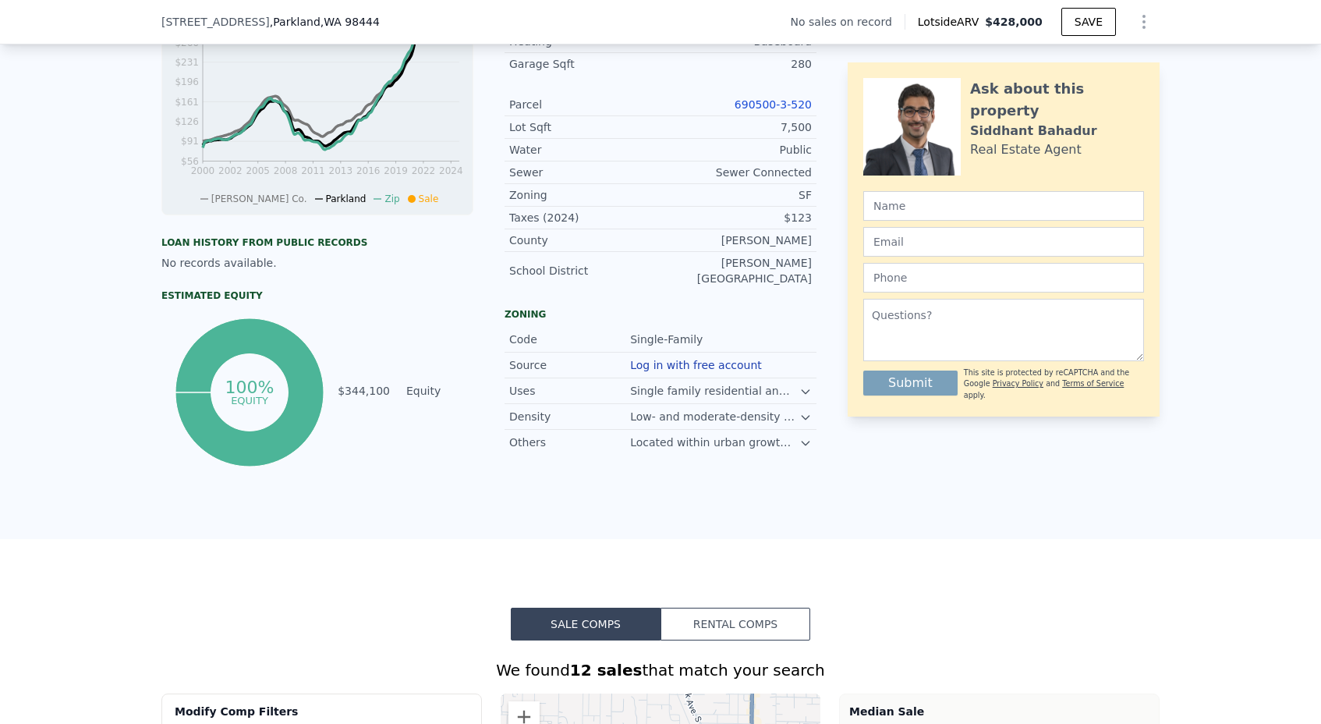
click at [752, 98] on link "690500-3-520" at bounding box center [773, 104] width 77 height 12
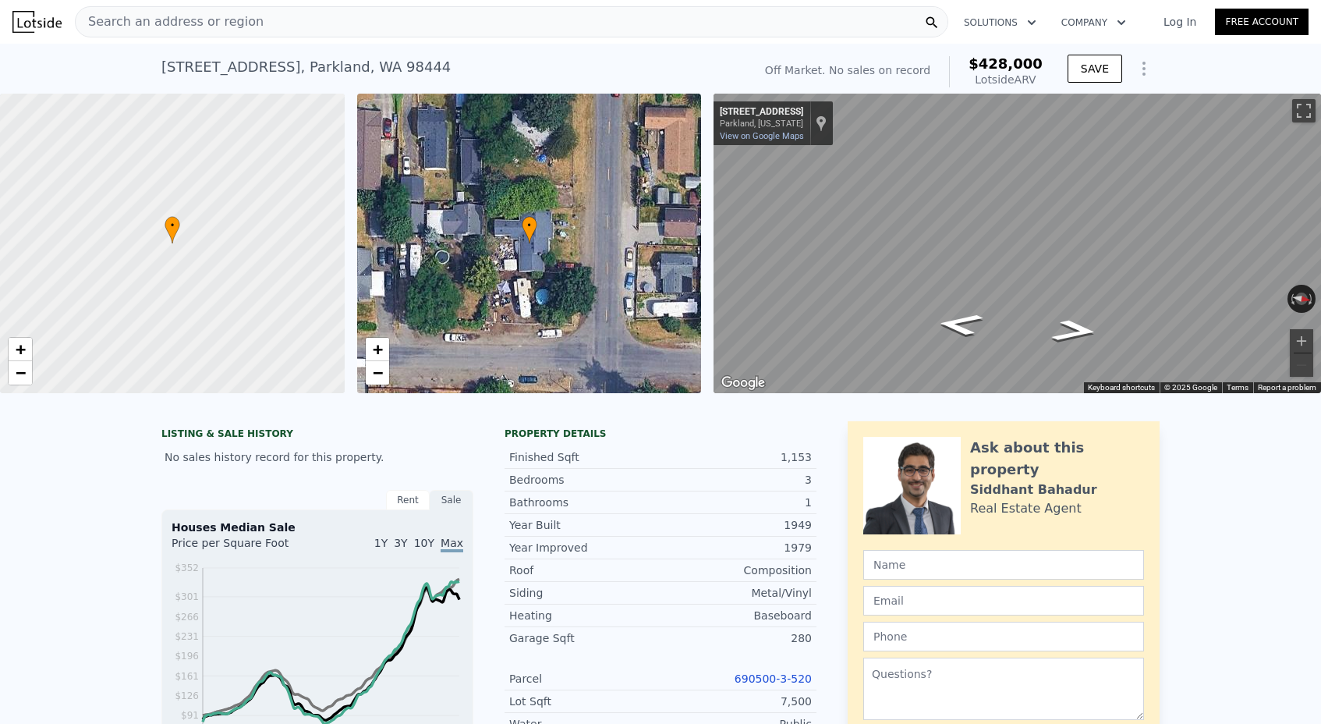
scroll to position [0, 0]
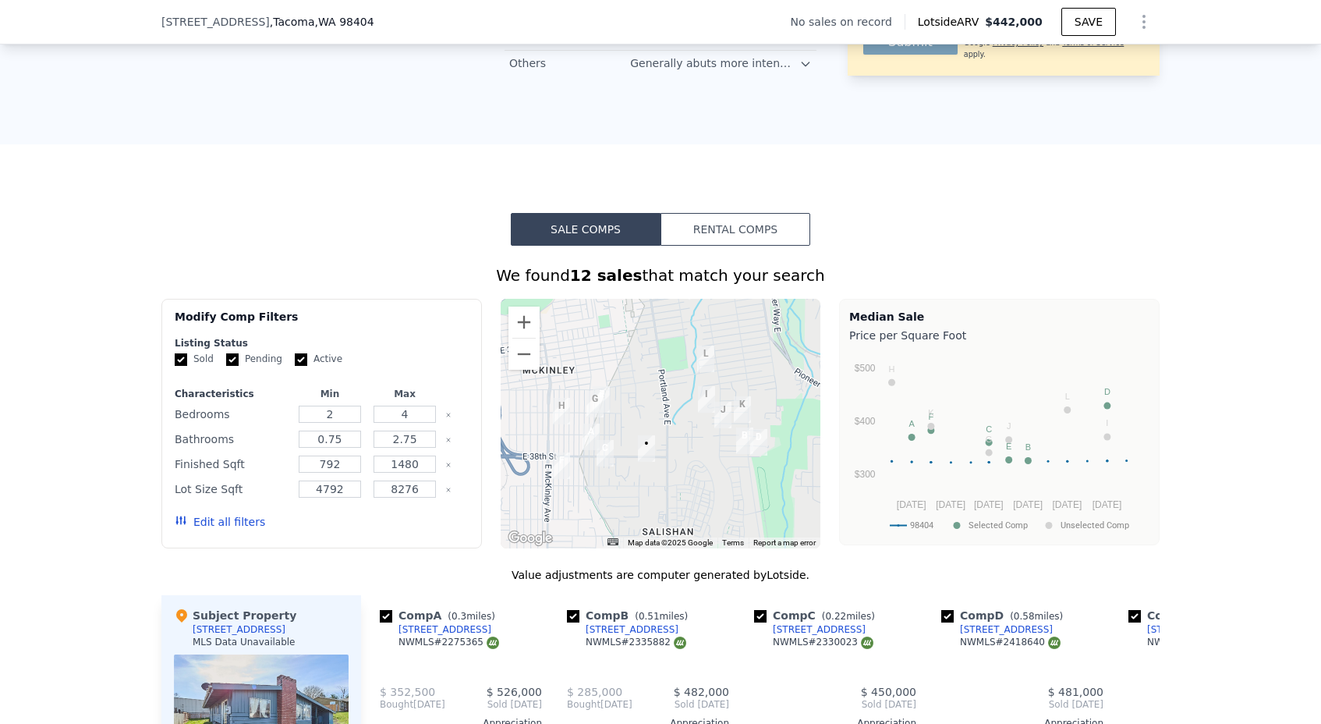
scroll to position [1310, 0]
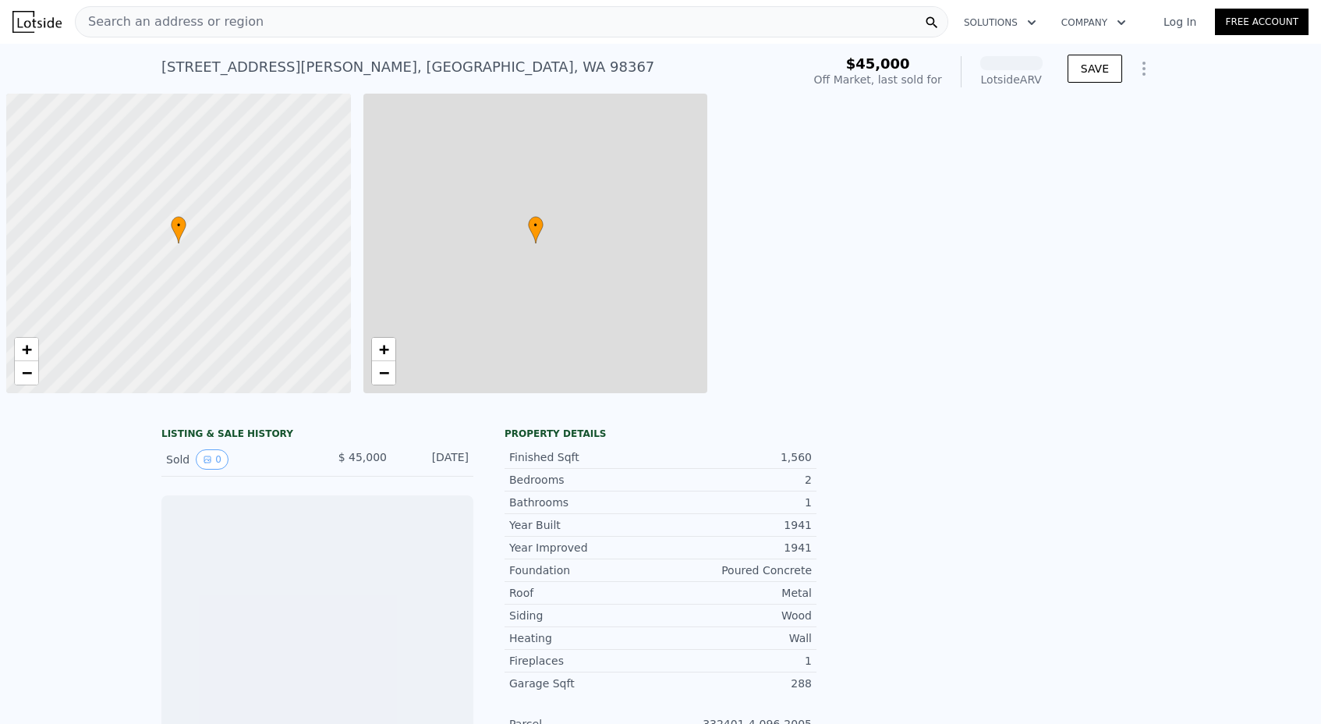
scroll to position [0, 6]
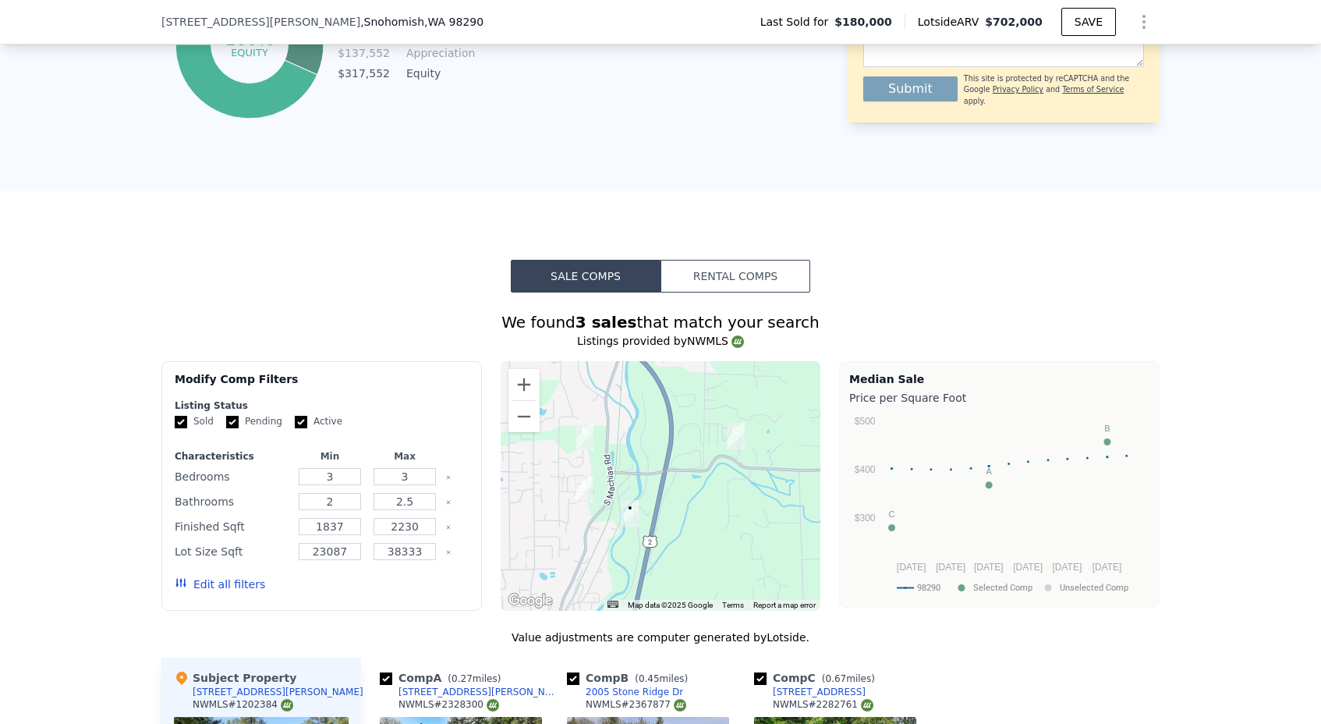
scroll to position [625, 0]
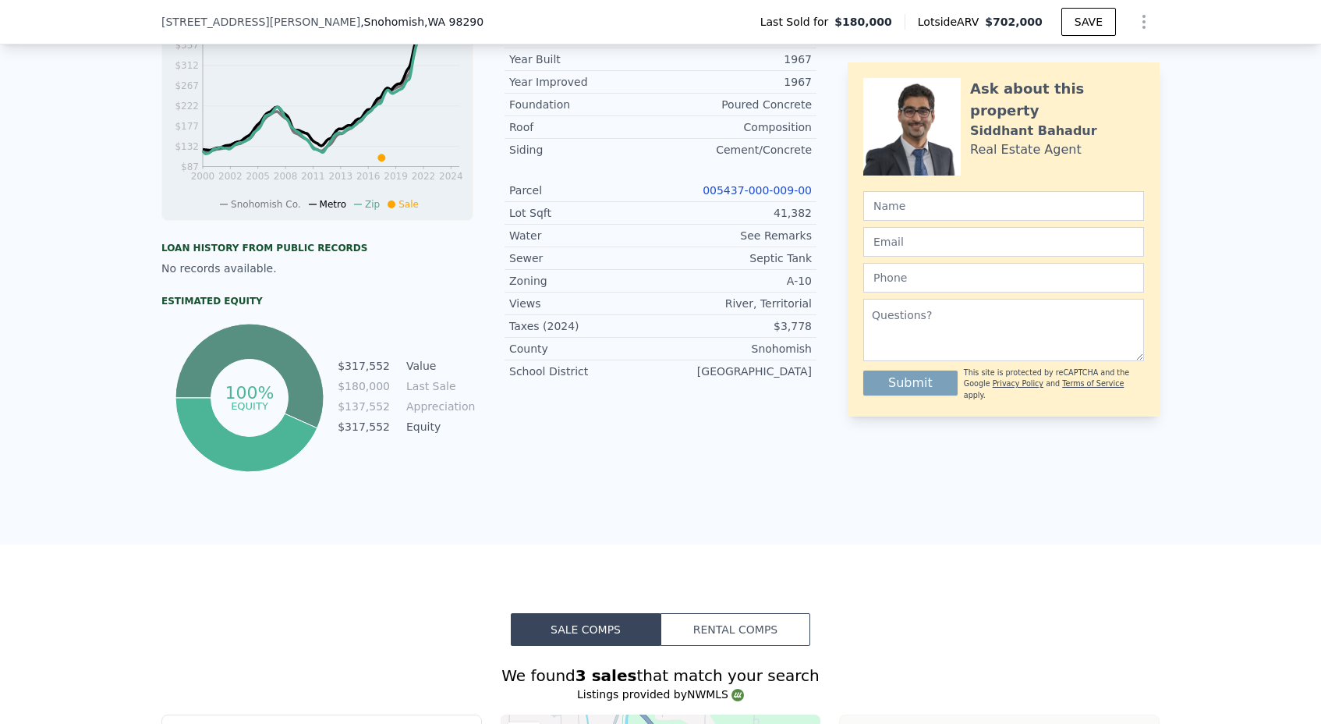
click at [741, 186] on link "005437-000-009-00" at bounding box center [757, 190] width 109 height 12
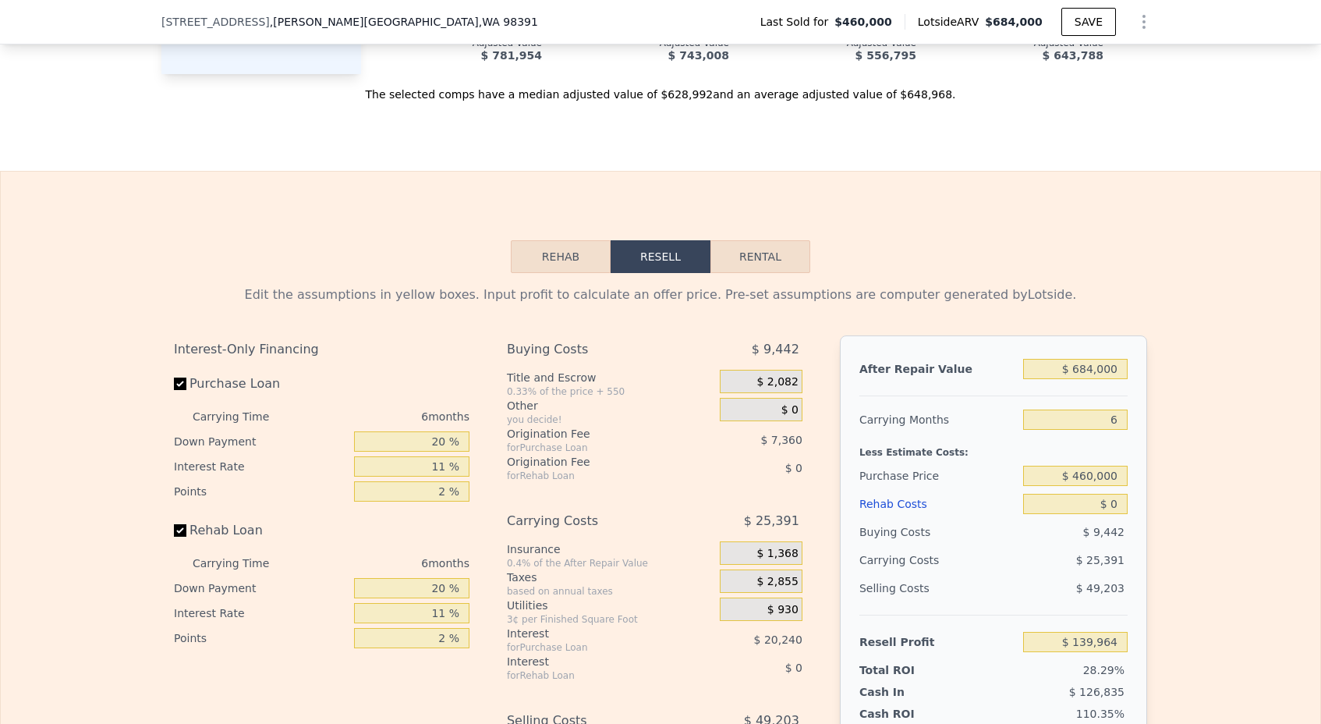
scroll to position [2197, 0]
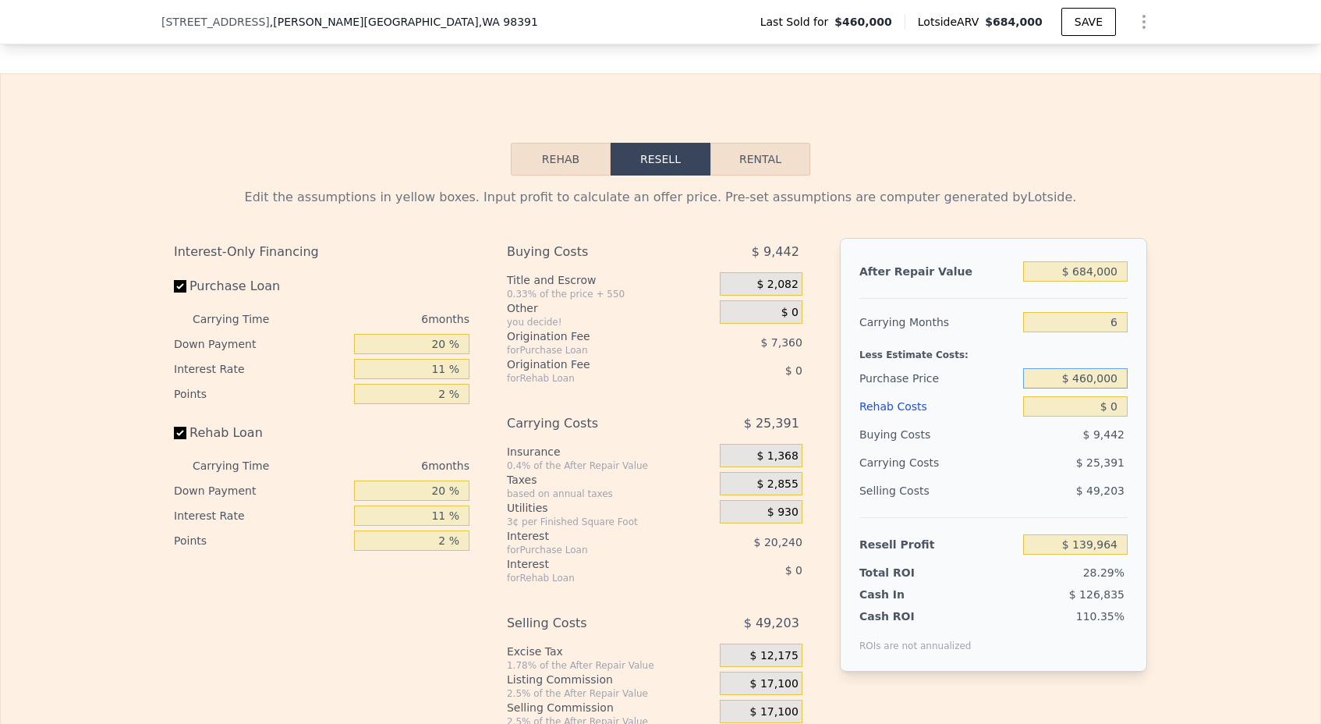
click at [1097, 383] on input "$ 460,000" at bounding box center [1075, 378] width 105 height 20
type input "$ 500,000"
click at [1125, 328] on input "6" at bounding box center [1075, 322] width 105 height 20
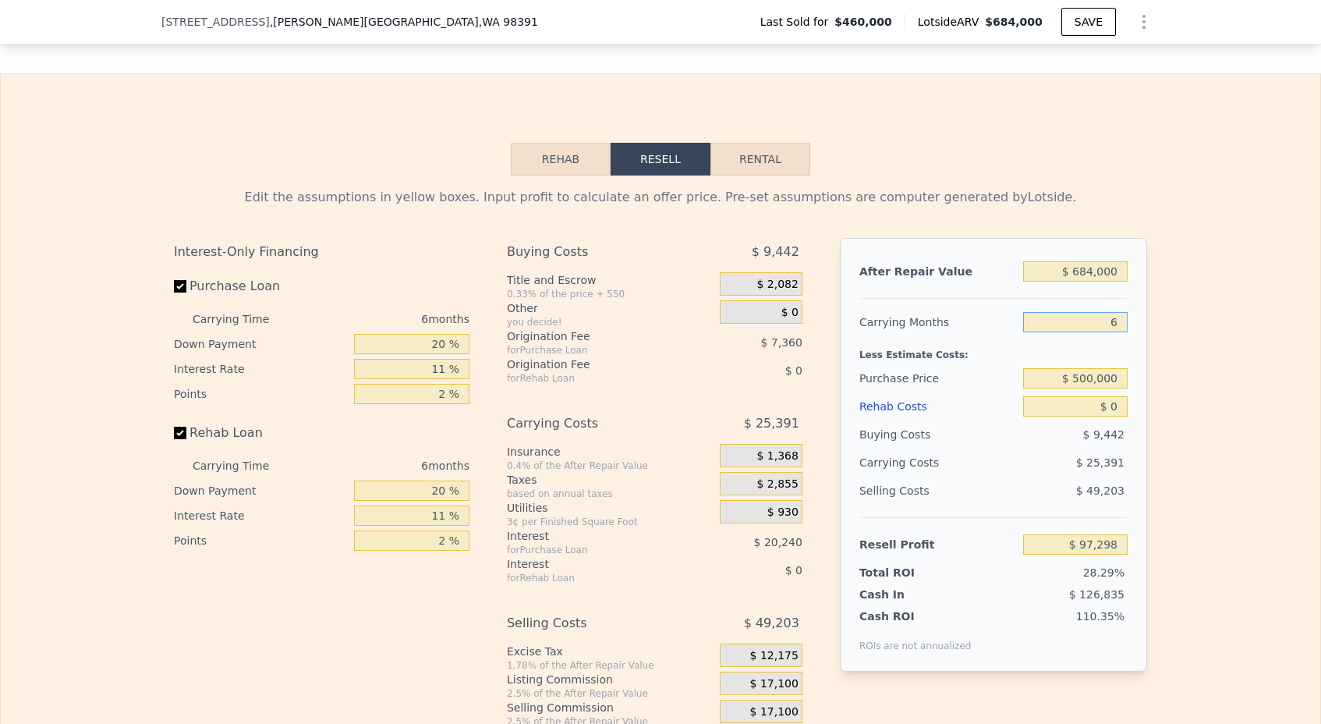
type input "$ 97,427"
type input "3"
type input "$ 111,004"
type input "3"
click at [1117, 410] on input "$ 0" at bounding box center [1075, 406] width 105 height 20
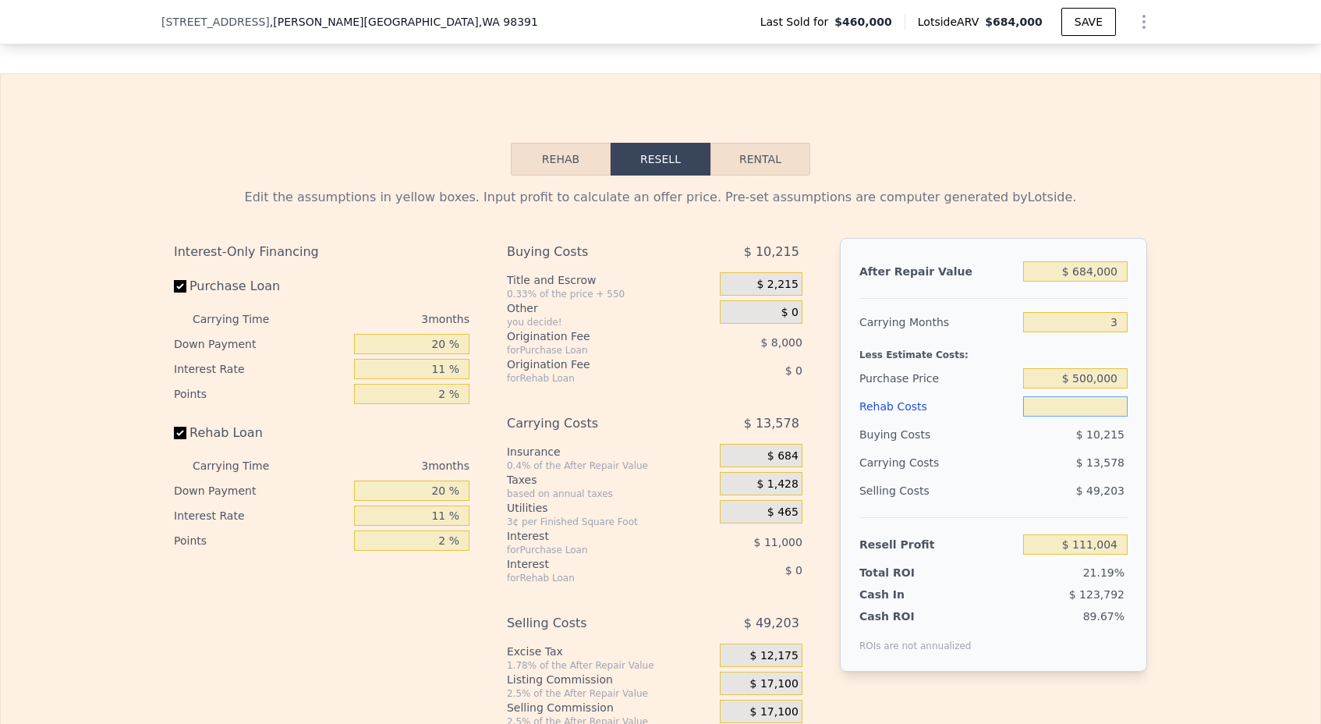
type input "$ 5"
type input "$ 110,999"
type input "$ 50"
type input "$ 110,953"
type input "$ 500"
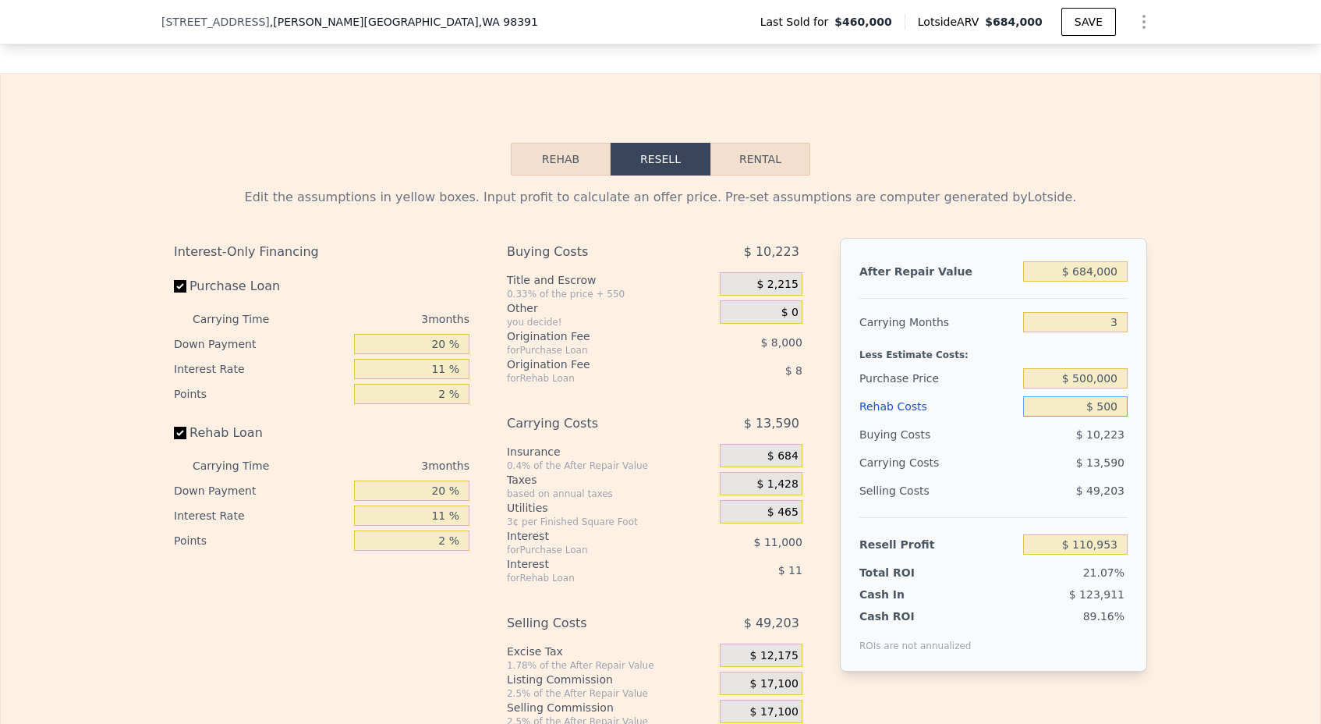
type input "$ 110,484"
type input "$ 5,000"
type input "$ 105,813"
type input "$ 50,000"
type input "$ 59,103"
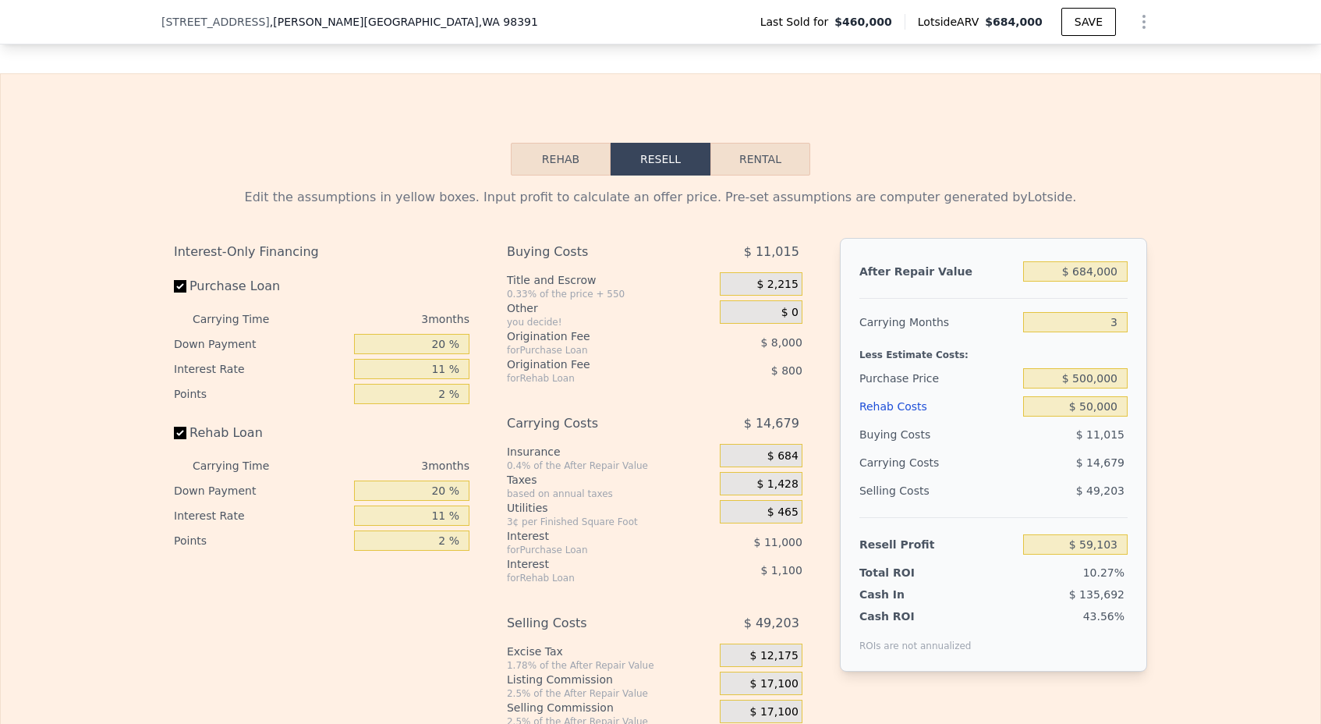
click at [1056, 445] on div "$ 11,015" at bounding box center [1075, 434] width 105 height 28
